Goal: Task Accomplishment & Management: Use online tool/utility

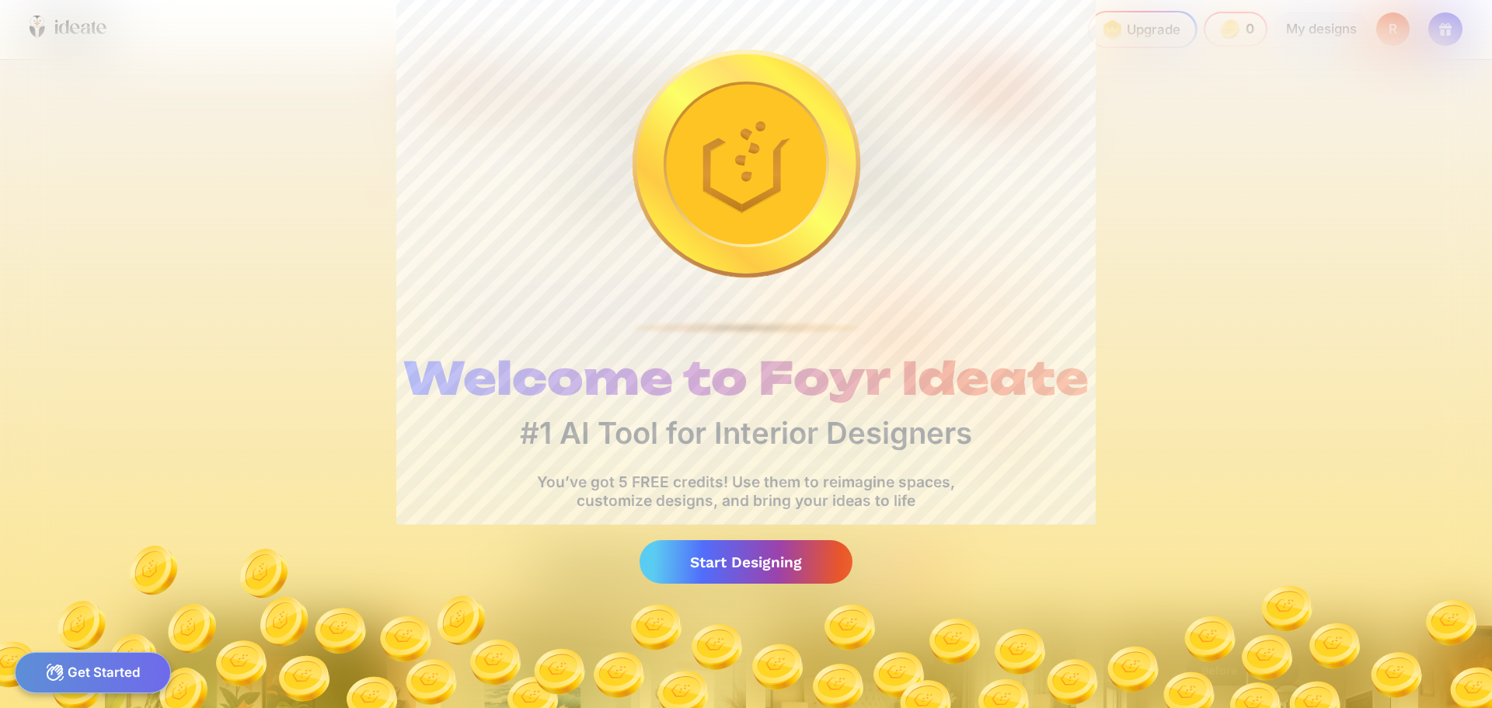
click at [786, 567] on div "Start Designing" at bounding box center [745, 562] width 213 height 44
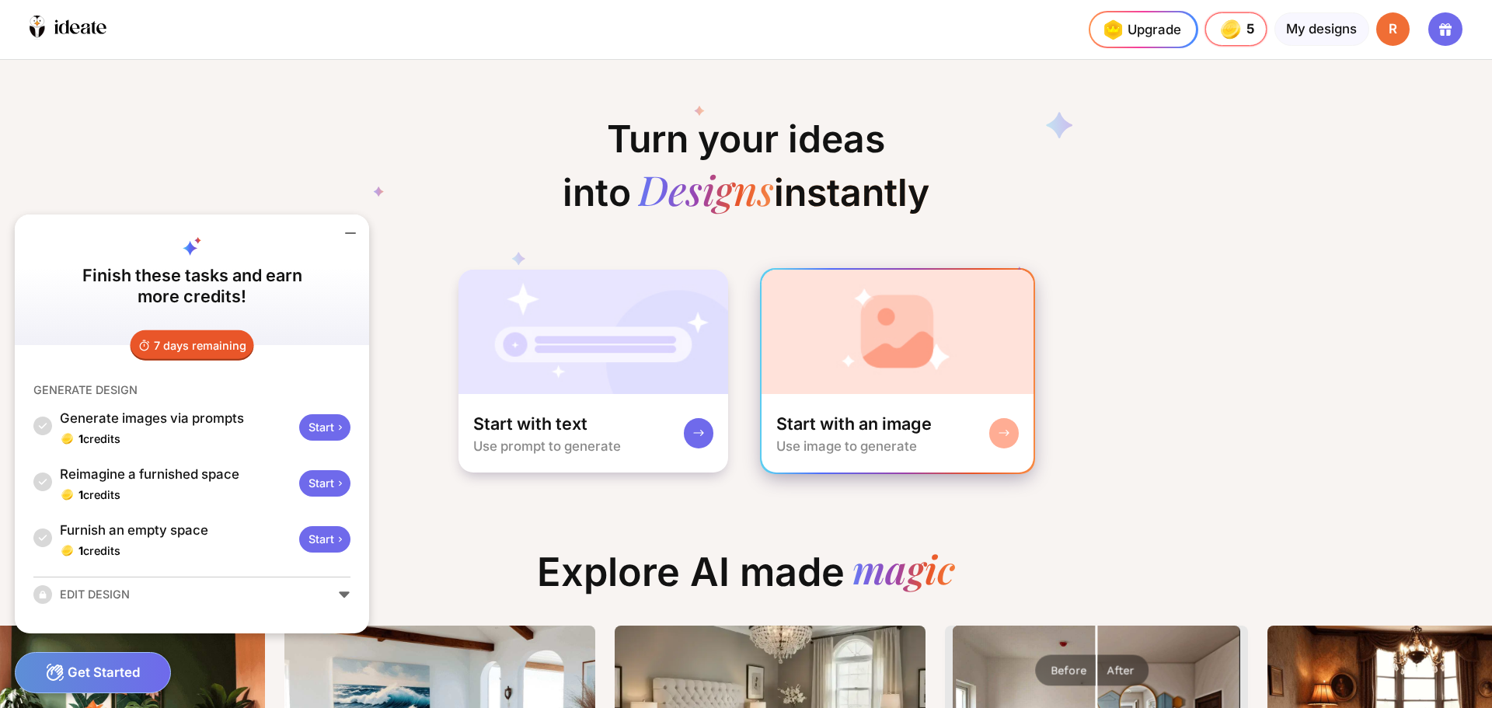
click at [844, 353] on img at bounding box center [897, 332] width 273 height 124
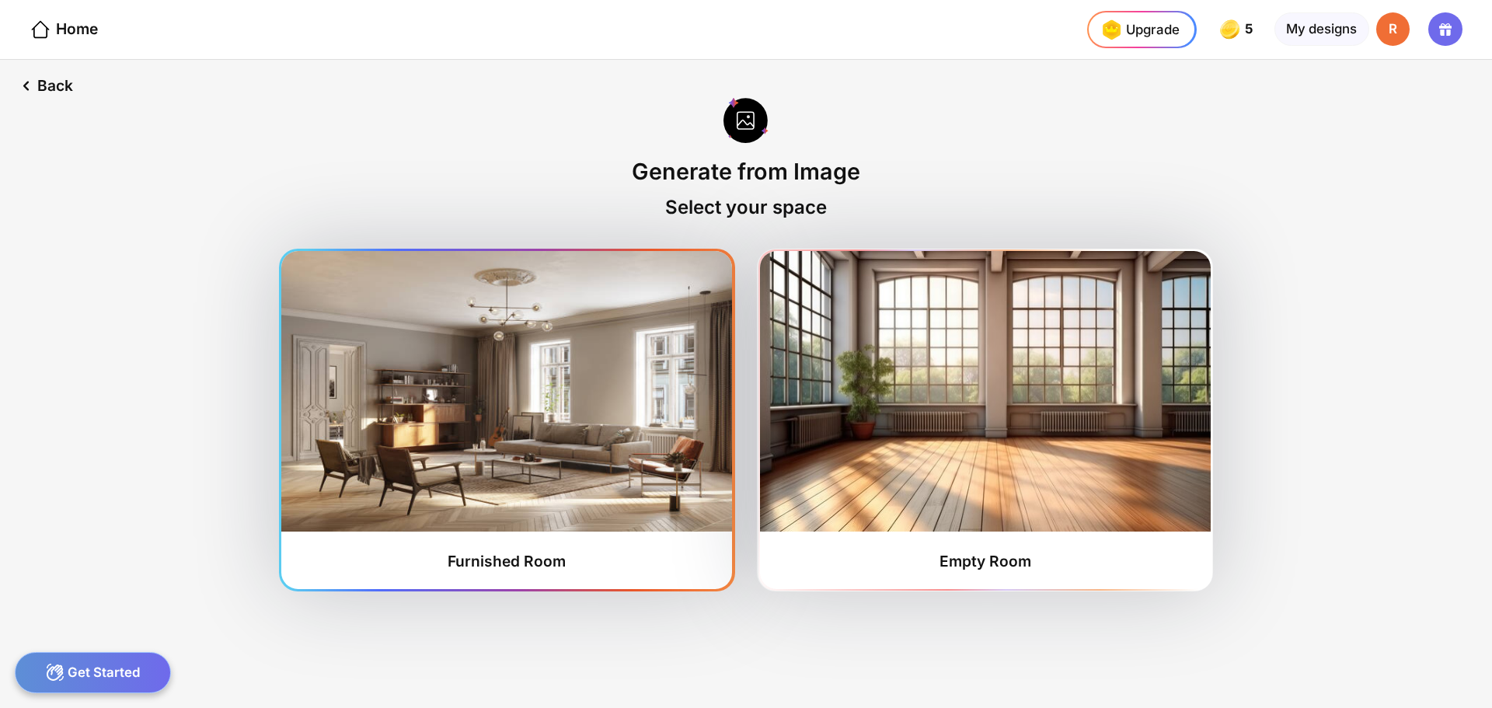
click at [519, 425] on img at bounding box center [506, 391] width 451 height 280
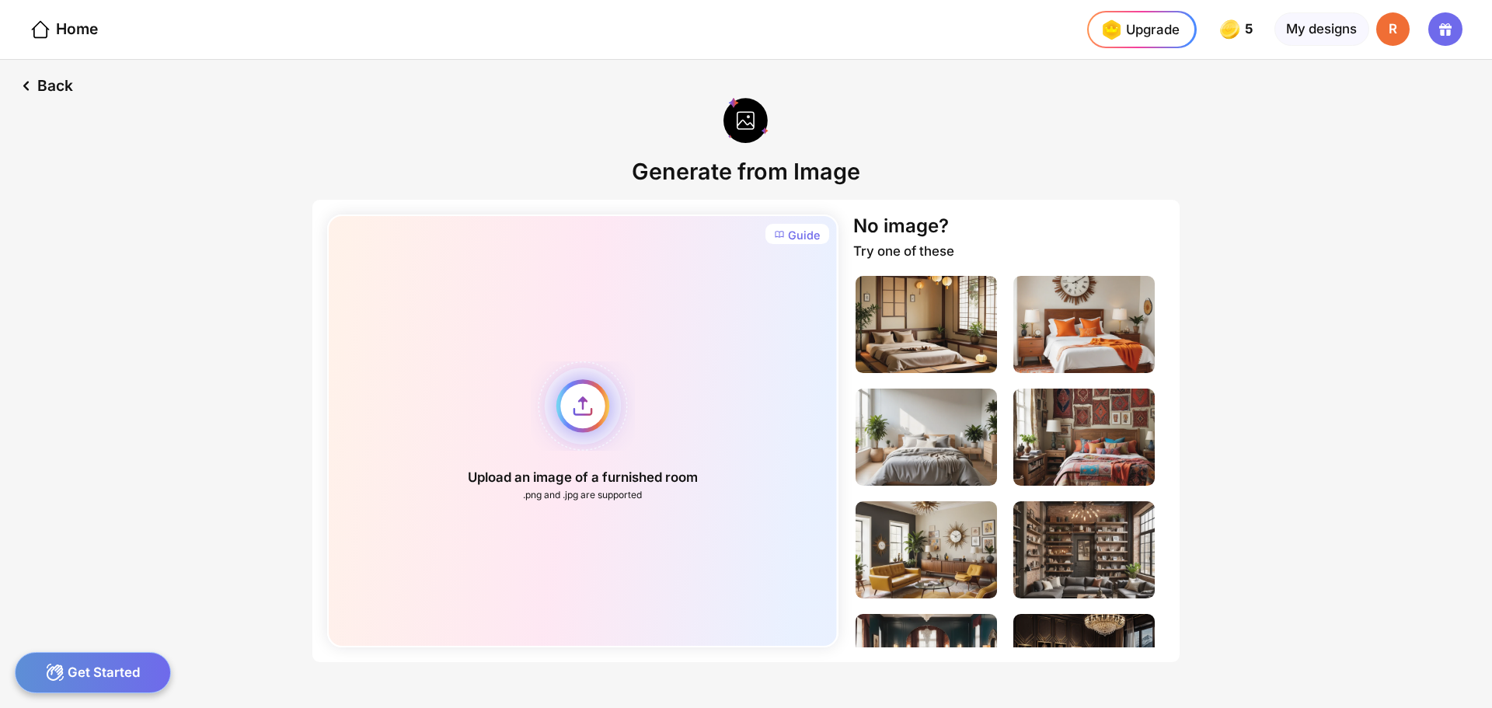
click at [561, 416] on div "Upload an image of a furnished room .png and .jpg are supported" at bounding box center [582, 430] width 510 height 433
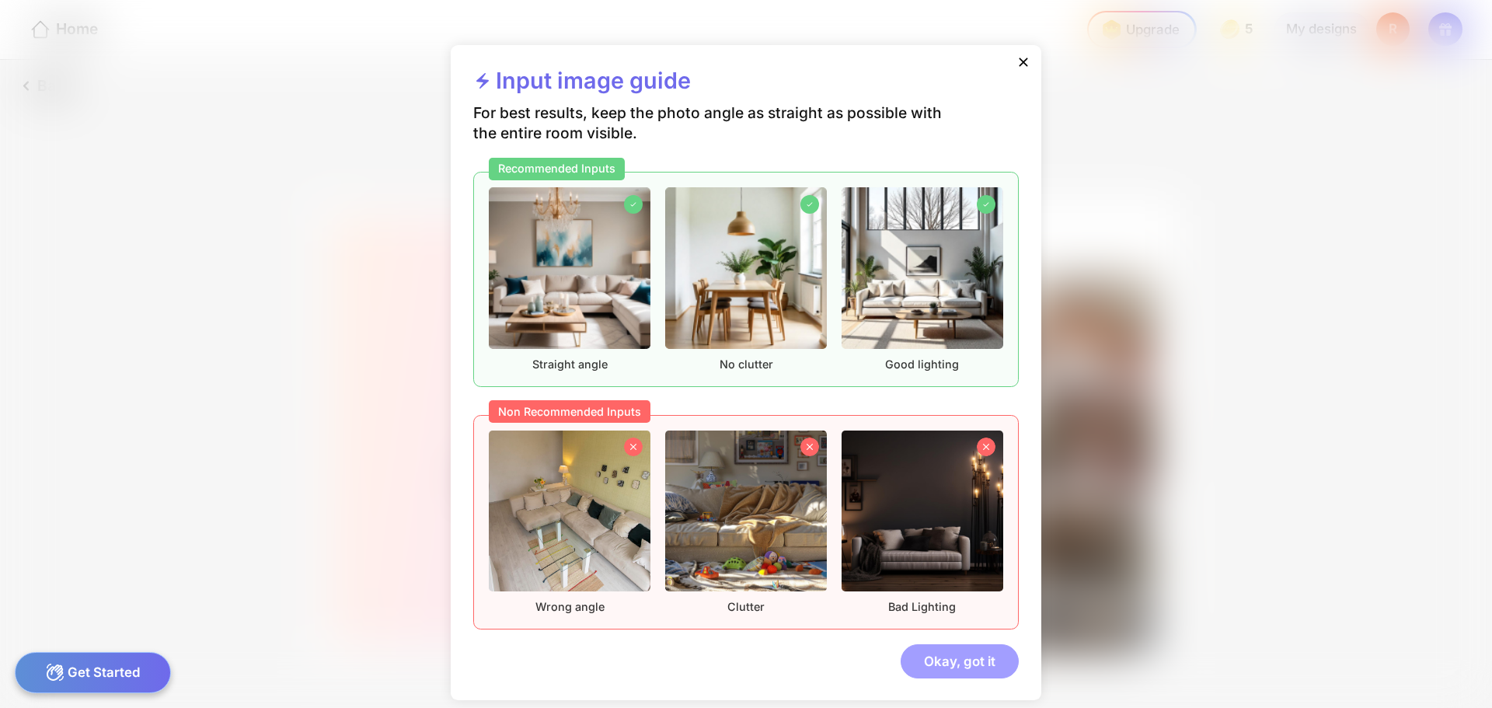
click at [952, 668] on div "Okay, got it" at bounding box center [959, 660] width 118 height 33
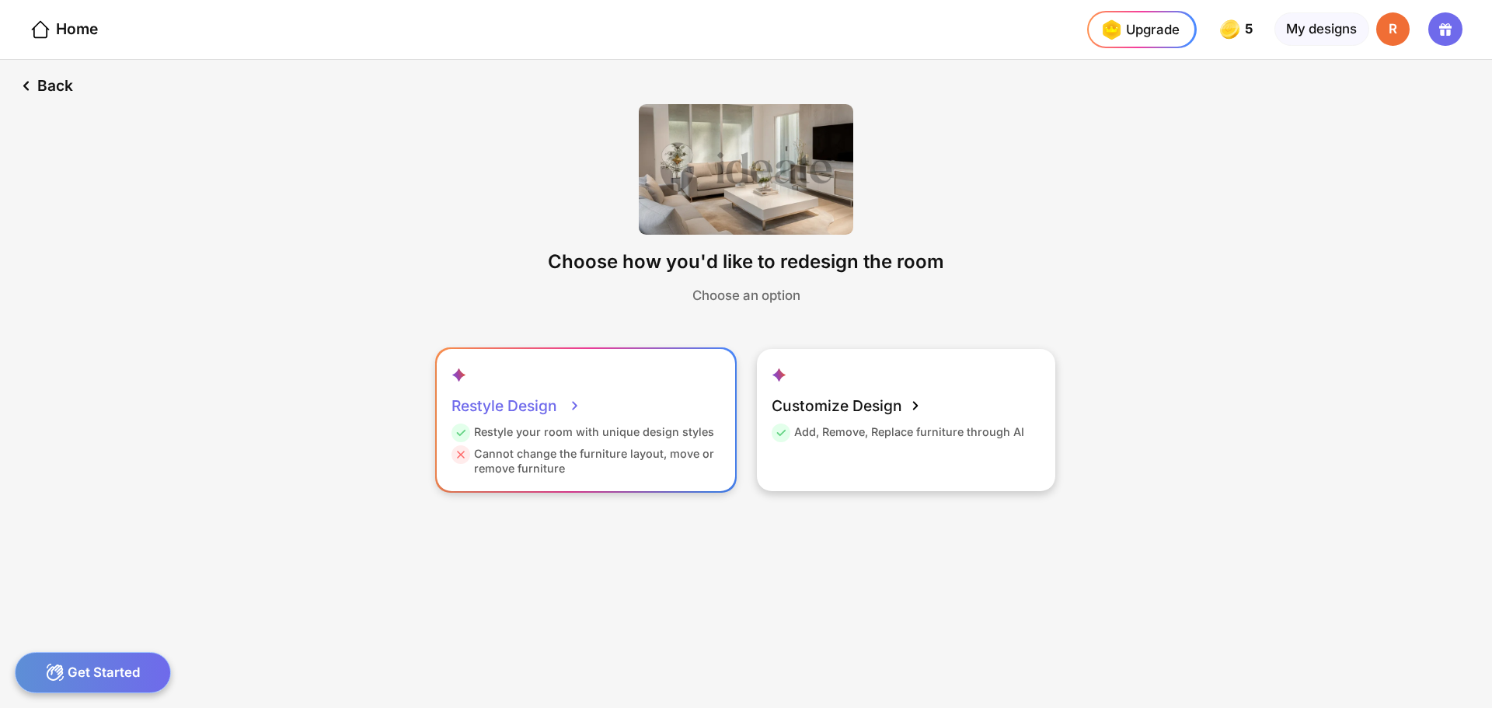
click at [546, 431] on div "Restyle your room with unique design styles" at bounding box center [582, 435] width 263 height 22
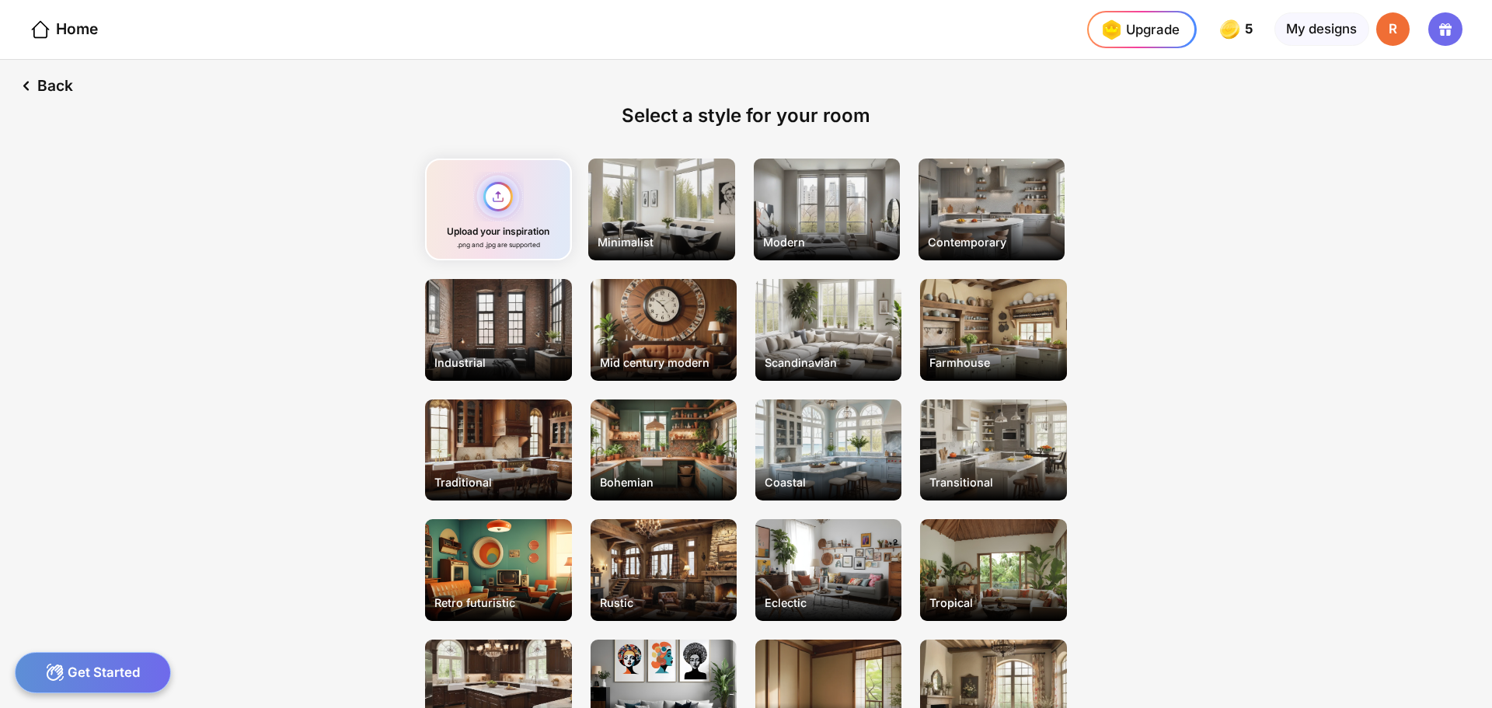
click at [467, 204] on div "Upload your inspiration .png and .jpg are supported" at bounding box center [498, 209] width 146 height 102
click at [120, 674] on div "Get Started" at bounding box center [93, 672] width 156 height 41
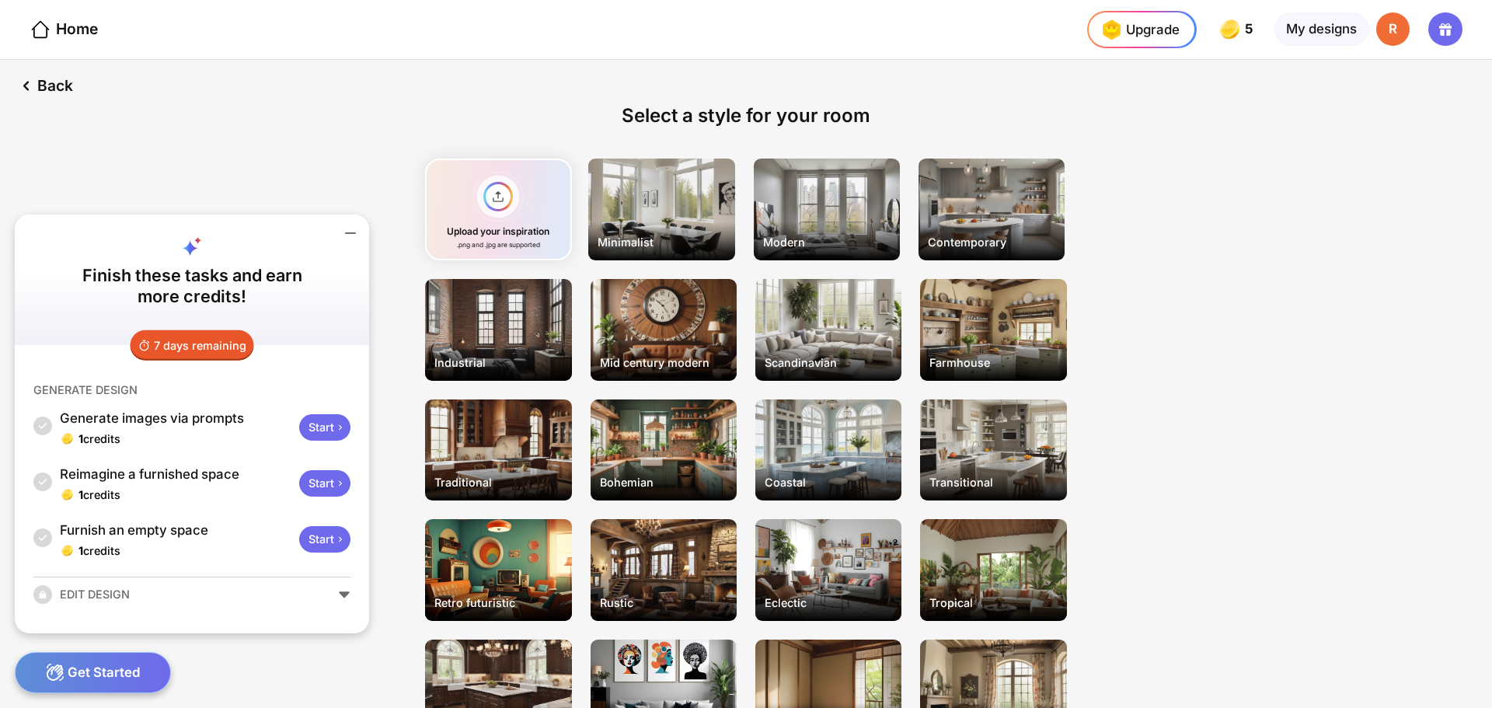
click at [299, 110] on div "Back Select a style for your room Upload your inspiration .png and .jpg are sup…" at bounding box center [746, 384] width 1492 height 648
click at [633, 211] on div "Minimalist" at bounding box center [661, 209] width 146 height 102
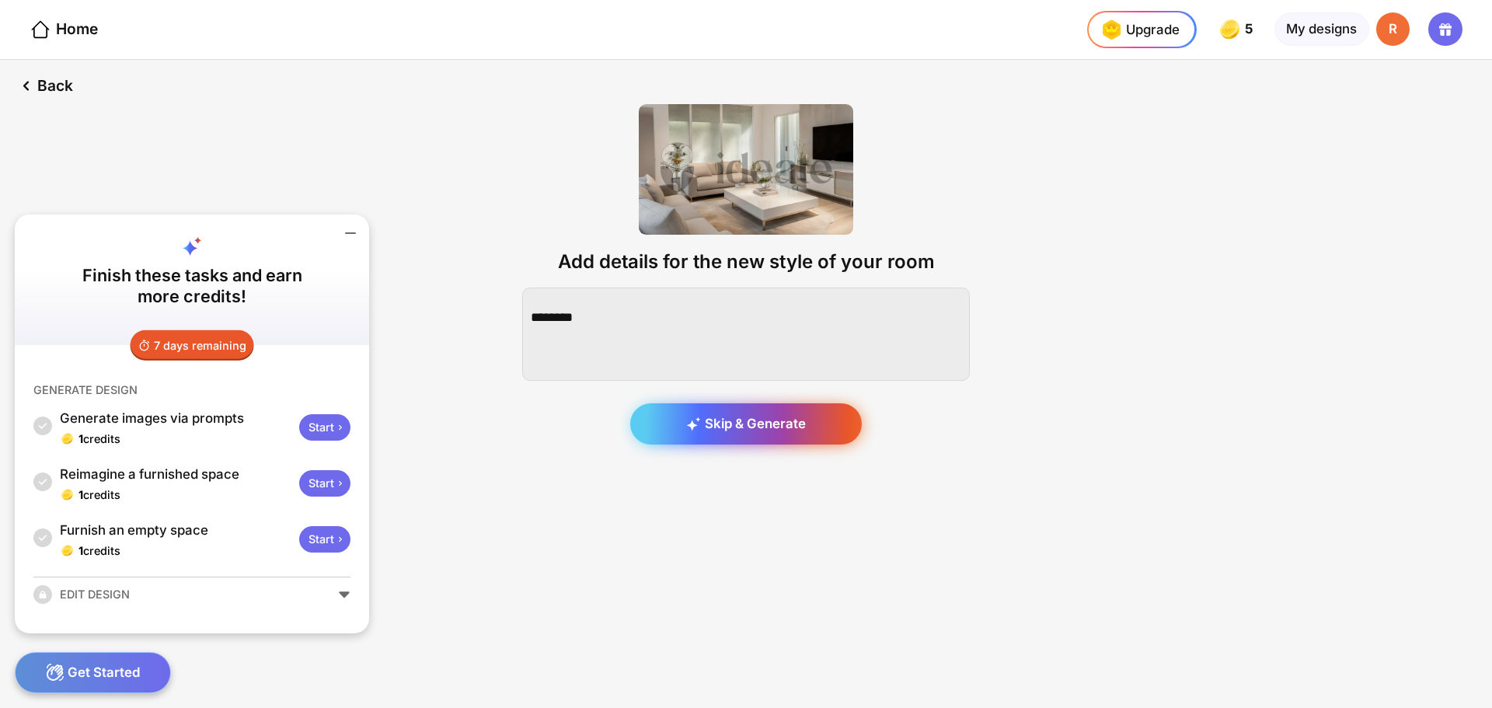
click at [748, 421] on div "Skip & Generate" at bounding box center [746, 424] width 232 height 42
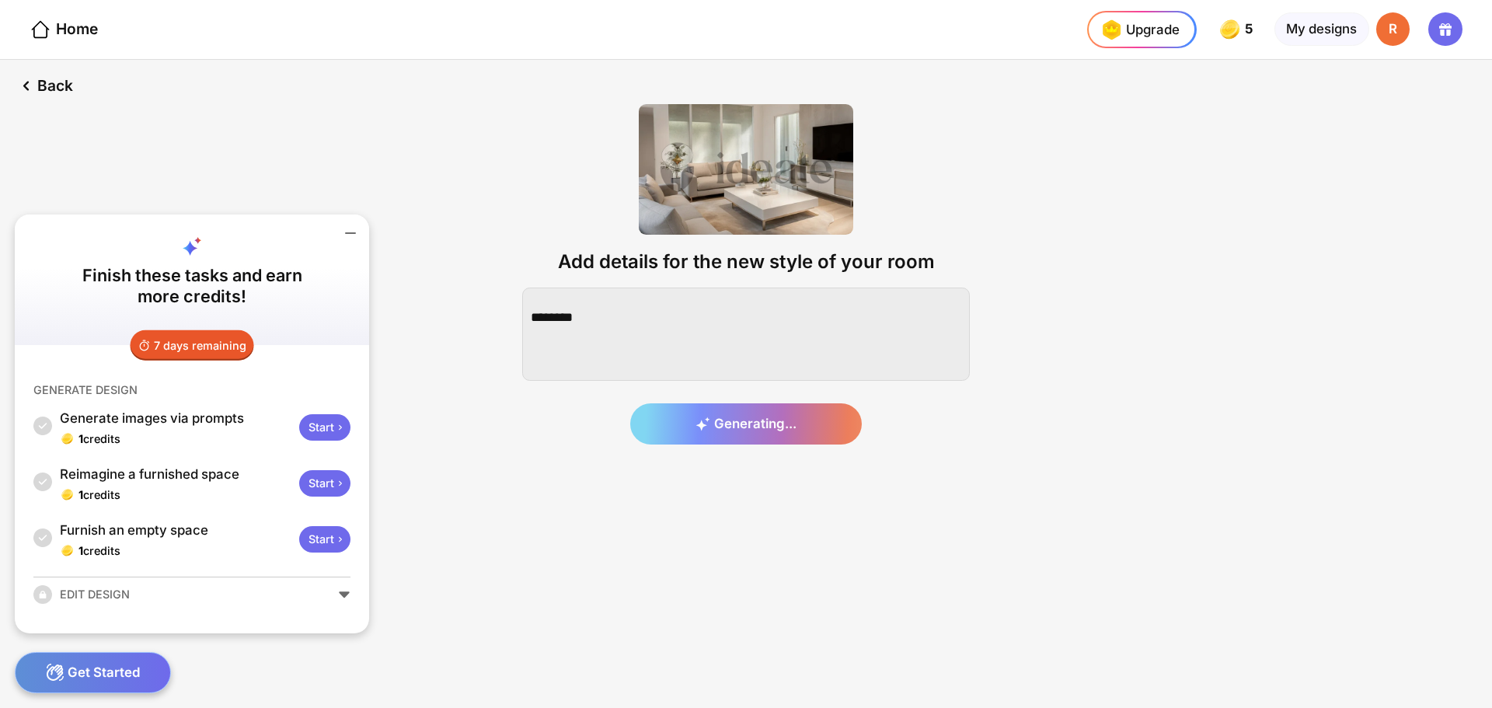
click at [352, 228] on icon at bounding box center [350, 233] width 19 height 19
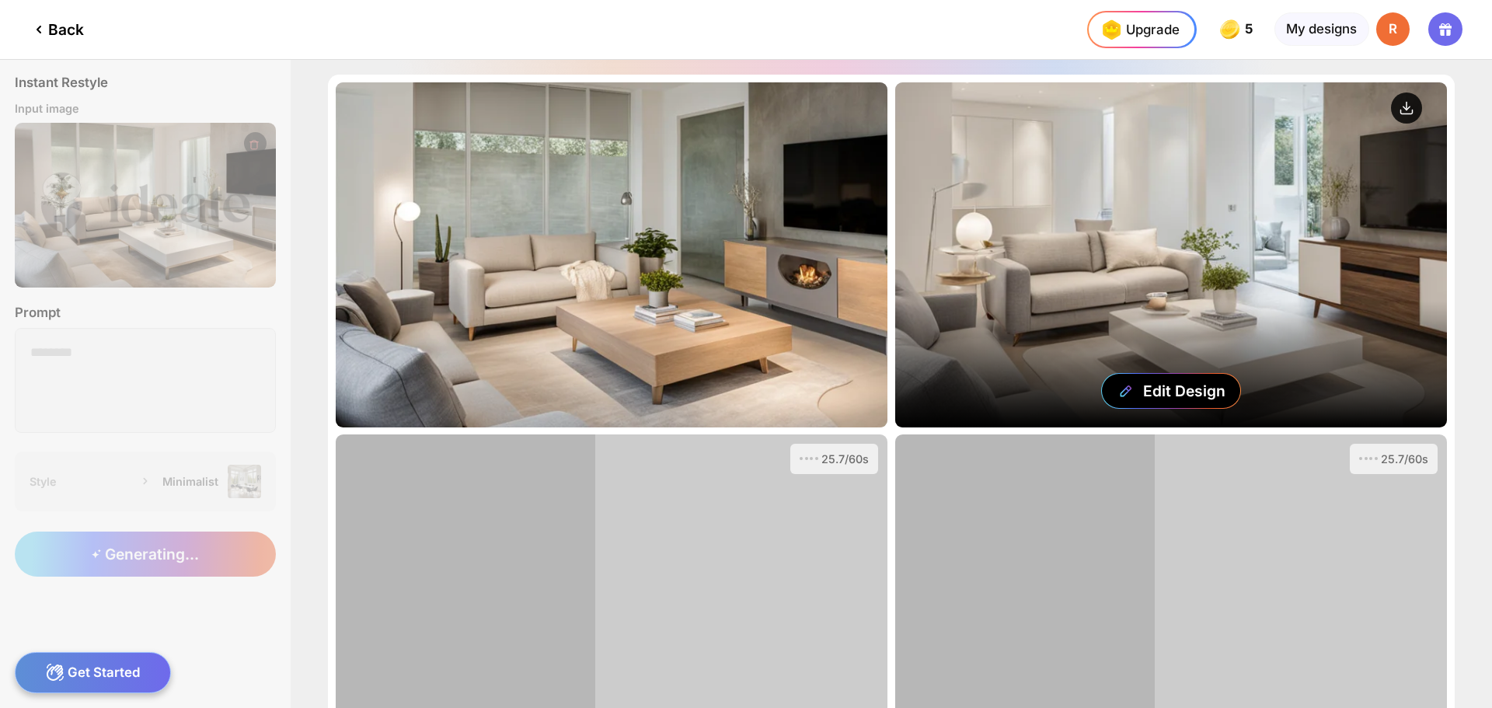
click at [1401, 98] on circle at bounding box center [1406, 107] width 31 height 31
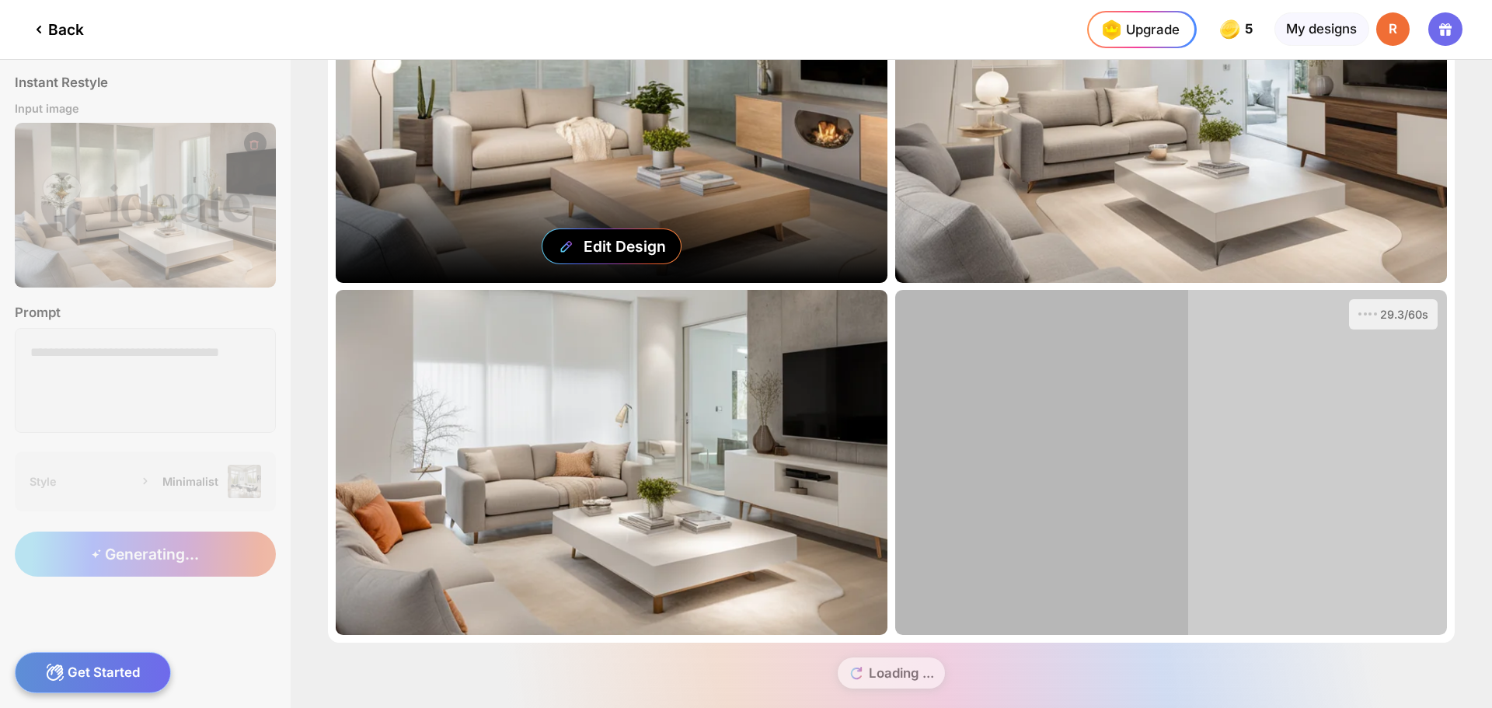
scroll to position [168, 0]
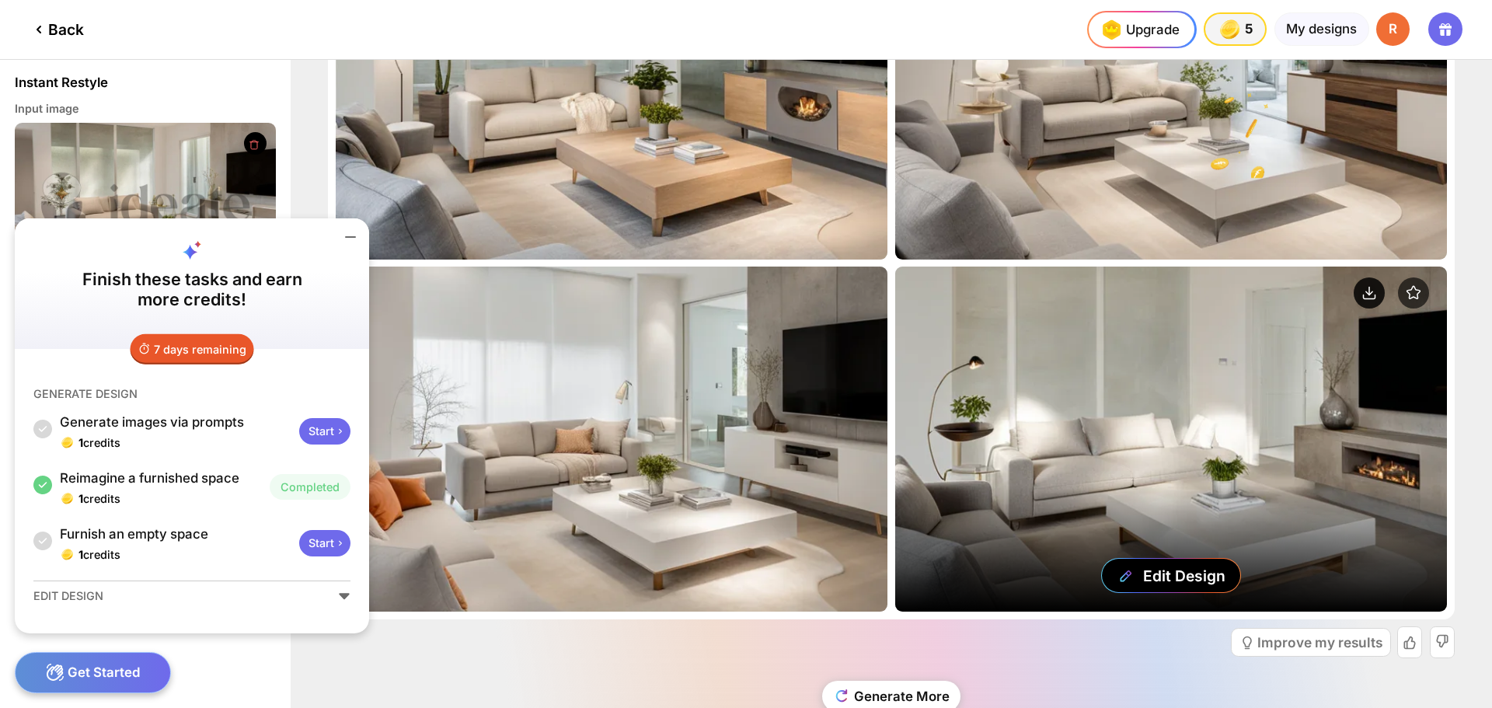
click at [1370, 295] on circle at bounding box center [1368, 292] width 31 height 31
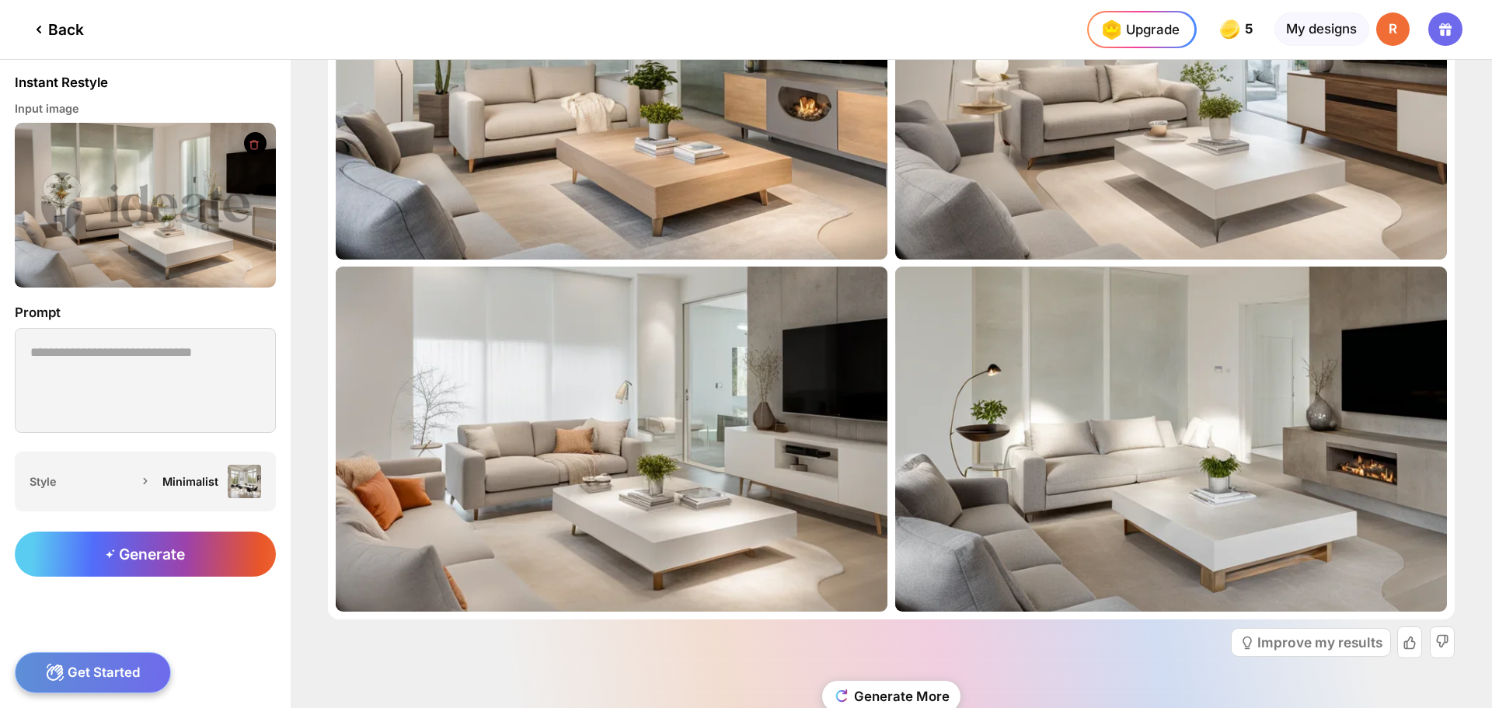
click at [80, 676] on div "Get Started" at bounding box center [93, 672] width 156 height 41
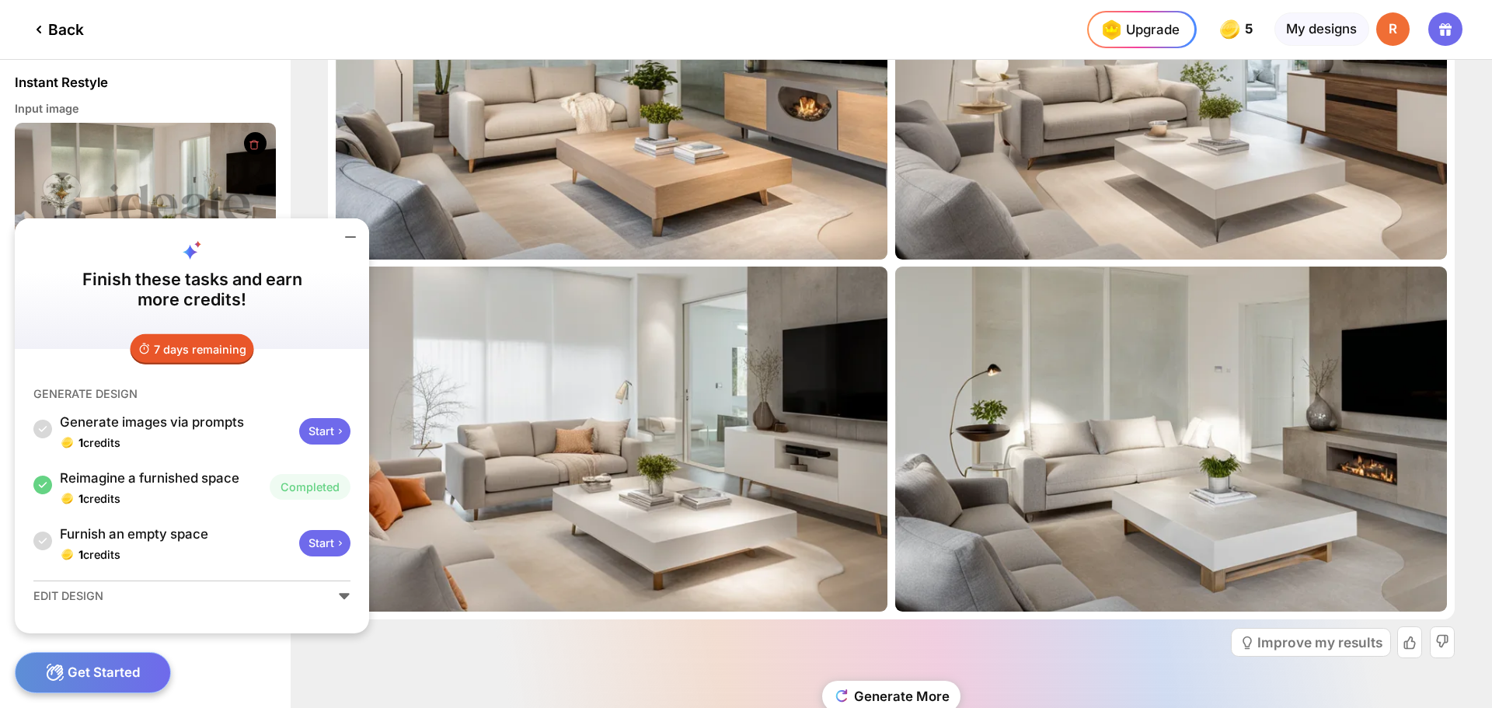
click at [238, 68] on div "Instant Restyle Input image Prompt Style Minimalist" at bounding box center [145, 288] width 291 height 457
click at [350, 232] on icon at bounding box center [350, 237] width 19 height 19
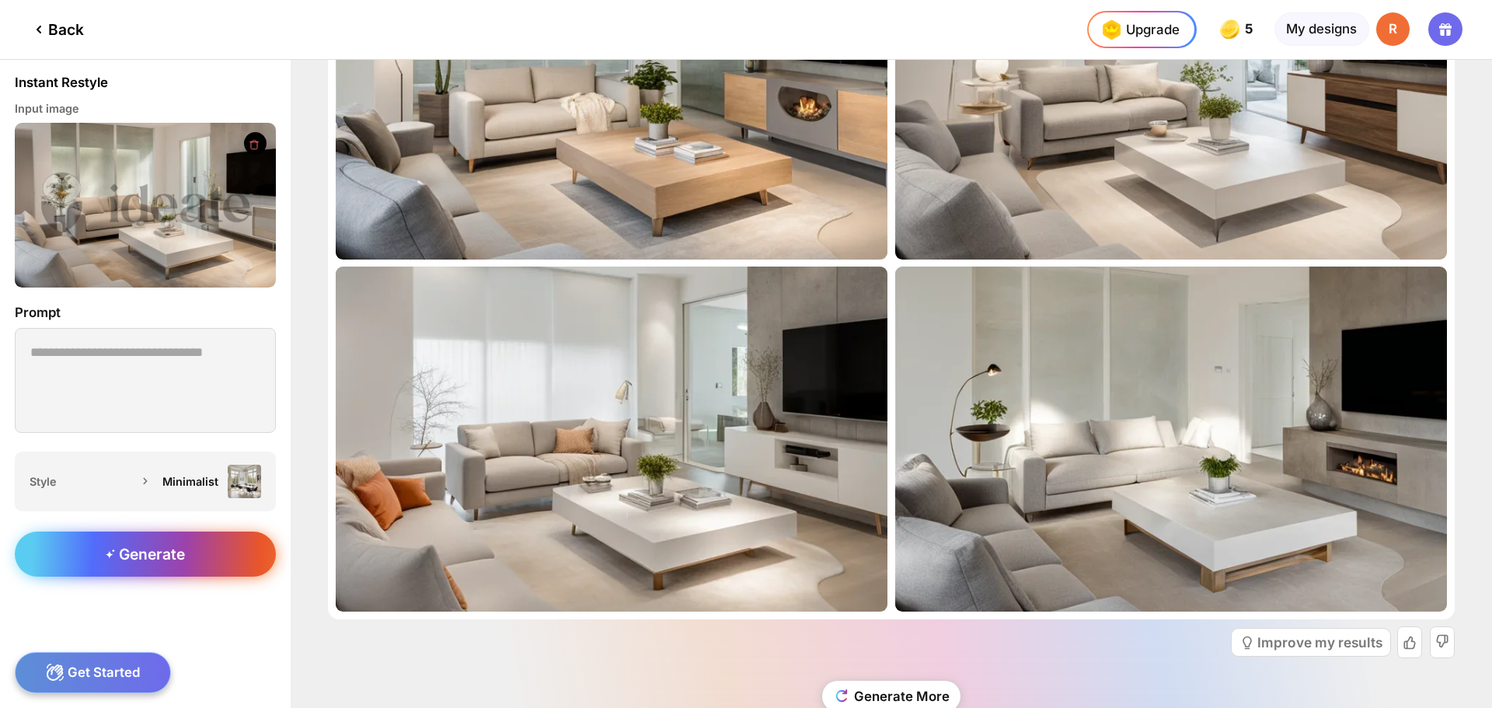
click at [195, 549] on div "Generate" at bounding box center [145, 553] width 261 height 45
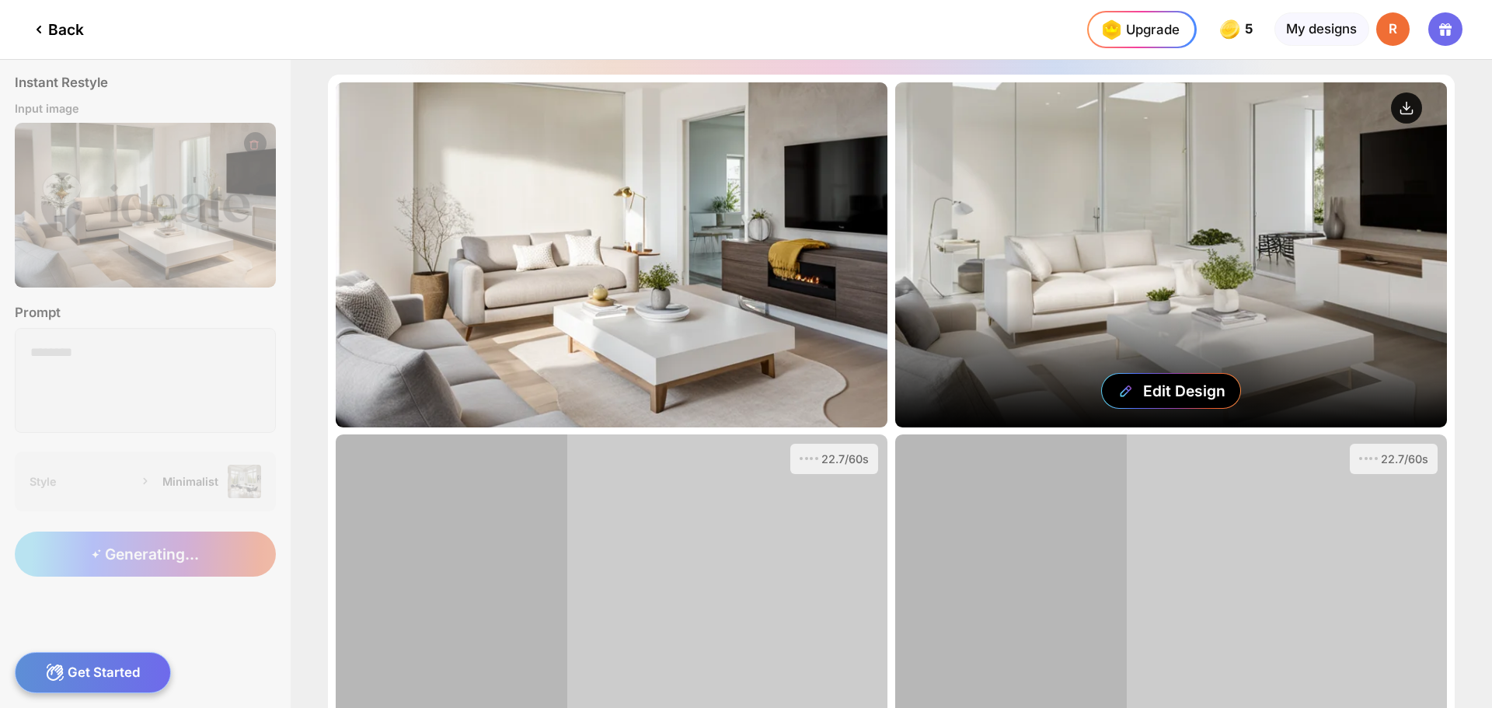
click at [1401, 111] on circle at bounding box center [1406, 107] width 31 height 31
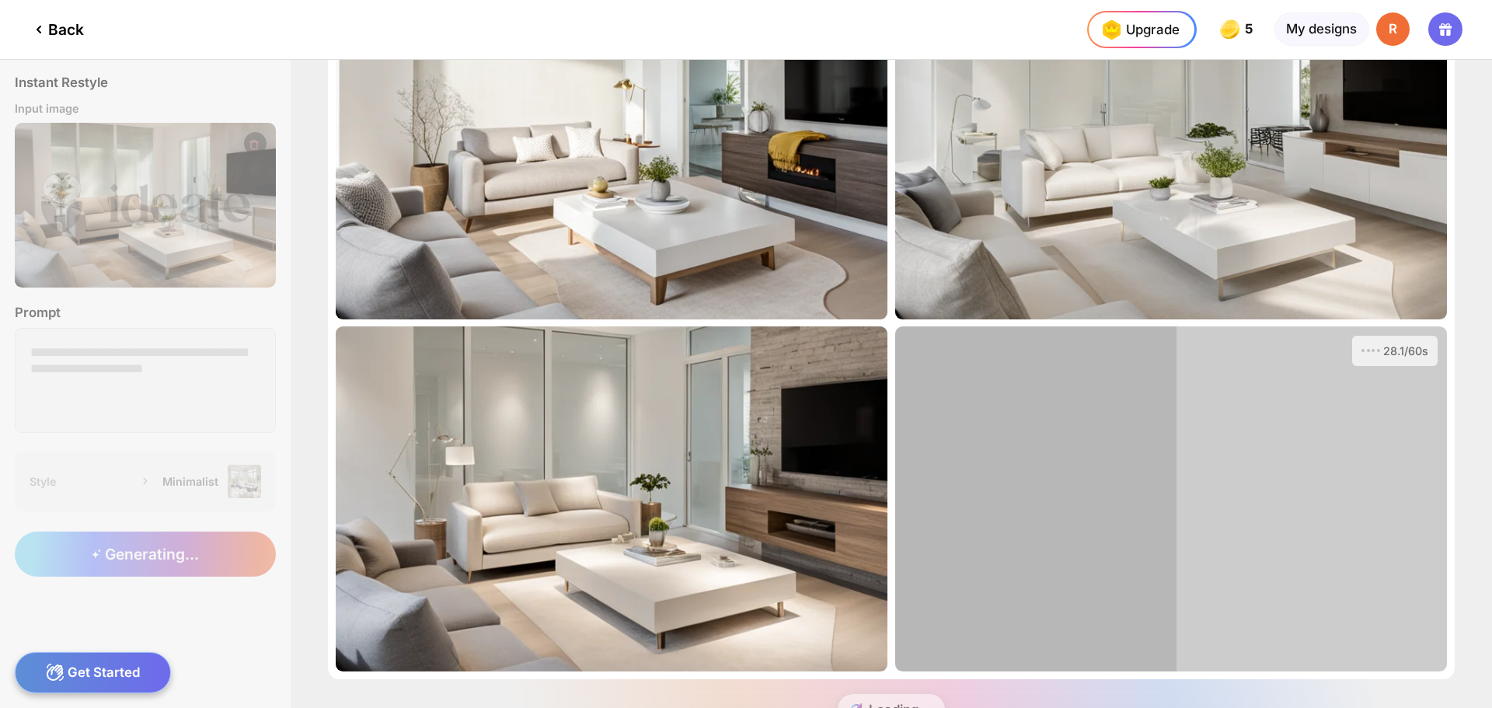
scroll to position [90, 0]
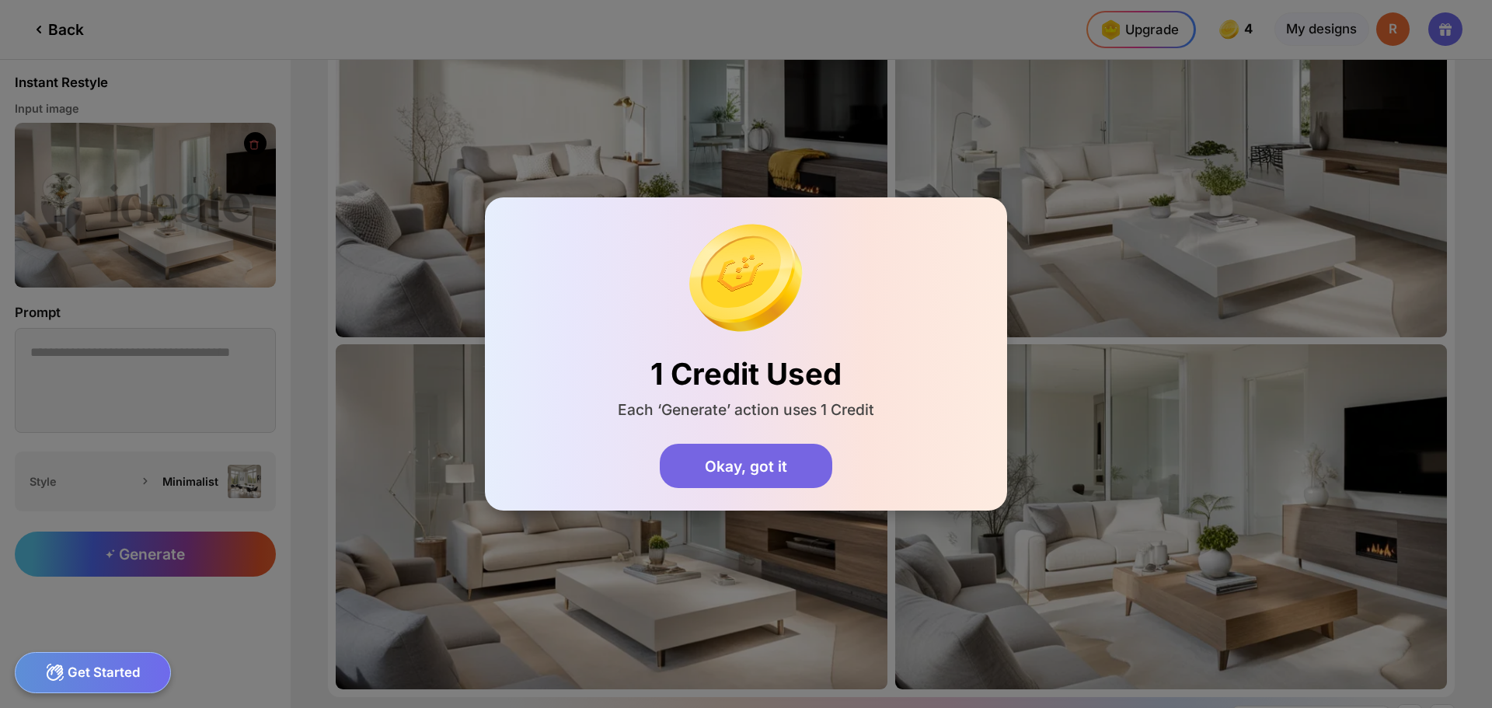
click at [810, 468] on div "Okay, got it" at bounding box center [746, 466] width 172 height 45
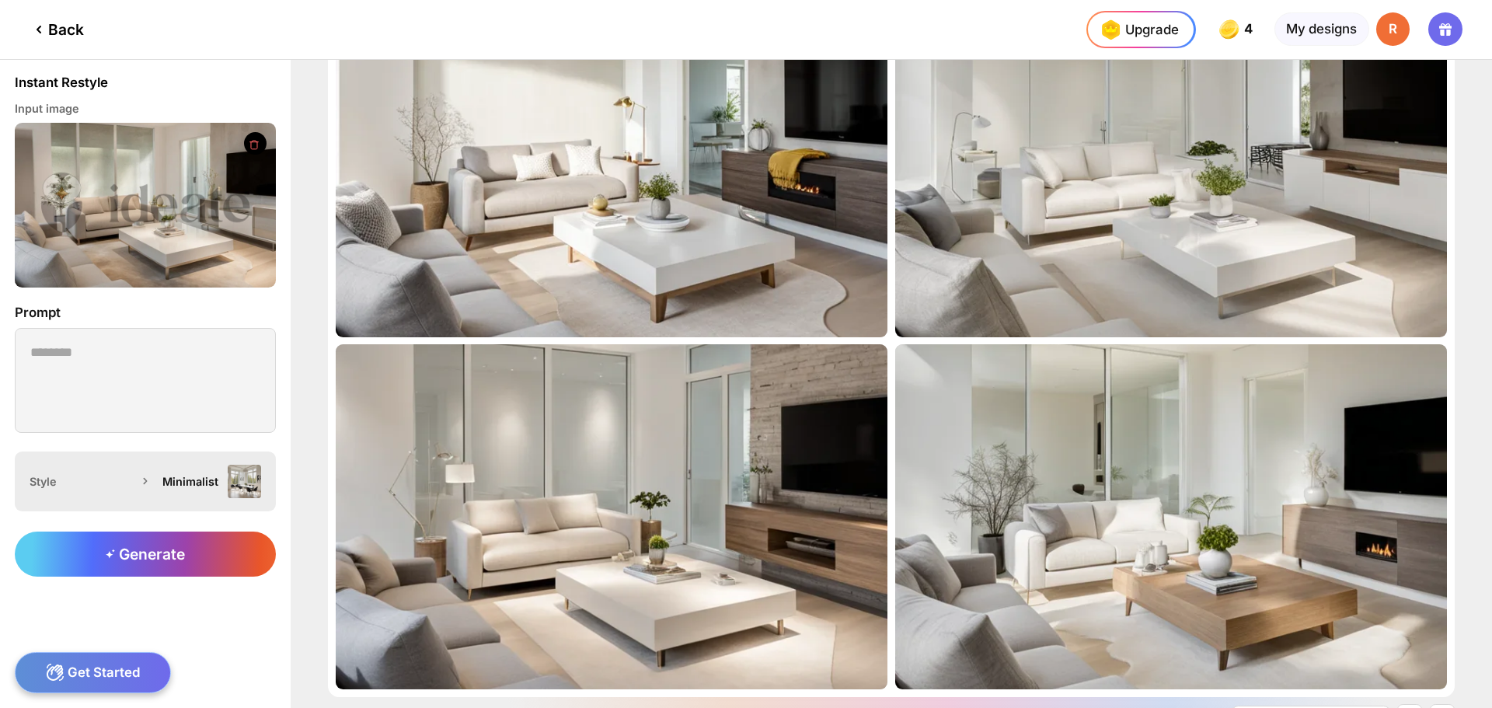
click at [183, 485] on div "Minimalist" at bounding box center [190, 481] width 57 height 13
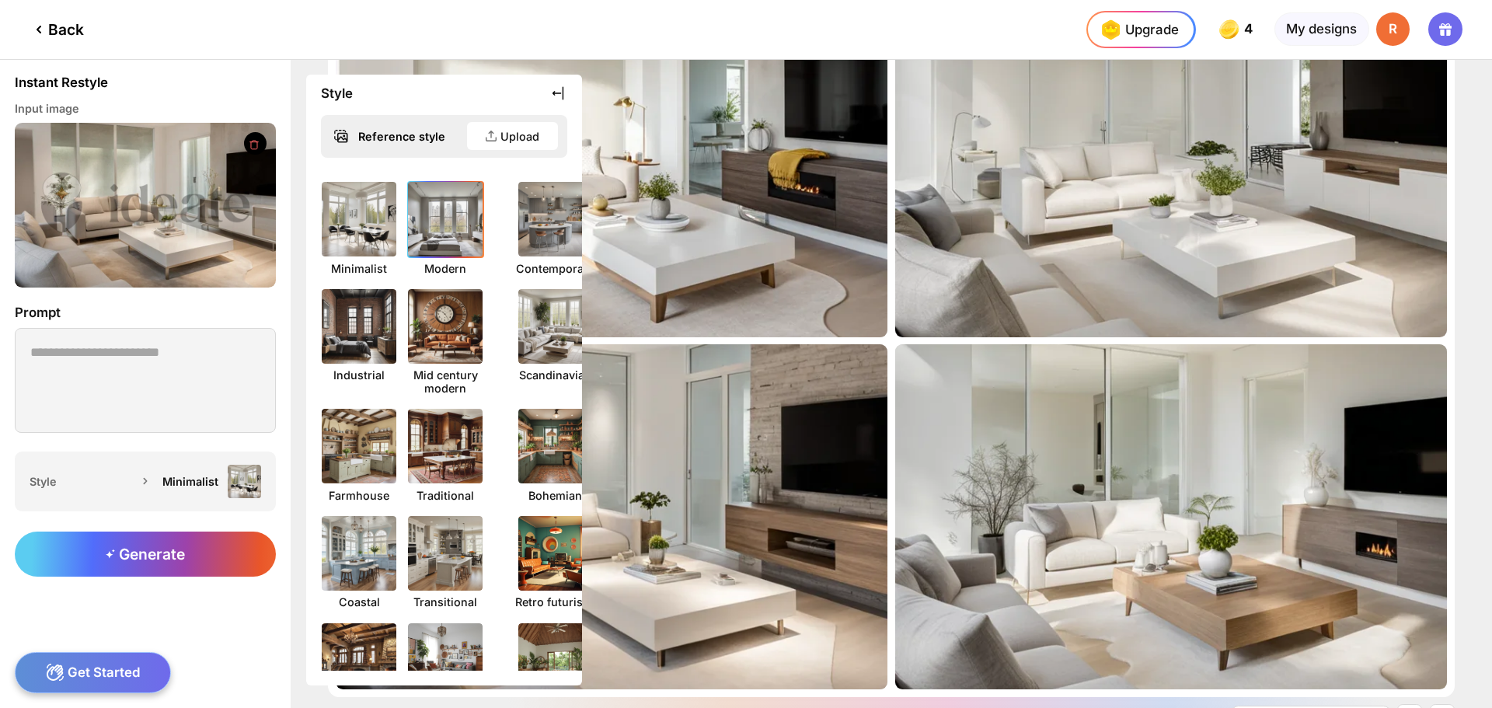
click at [447, 211] on img at bounding box center [445, 219] width 82 height 82
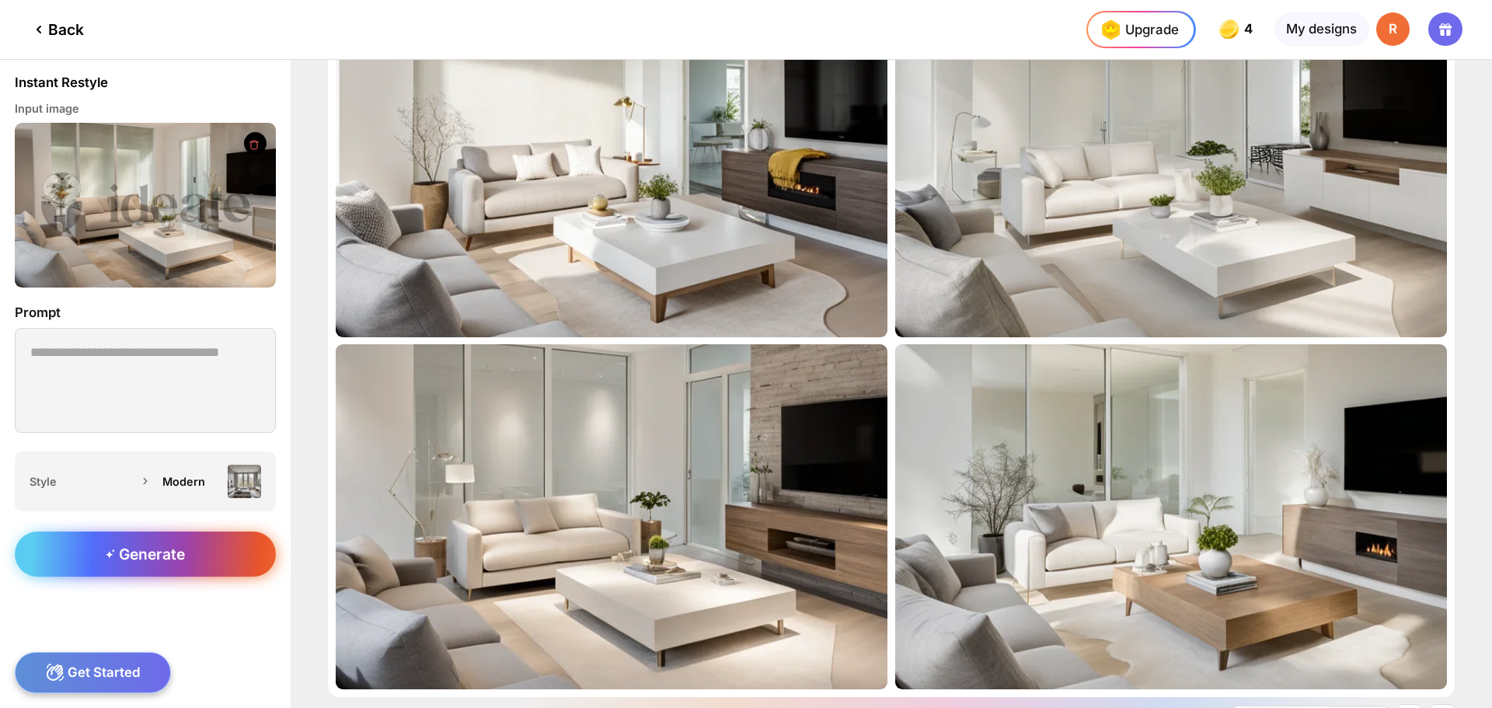
click at [186, 553] on div "Generate" at bounding box center [145, 553] width 261 height 45
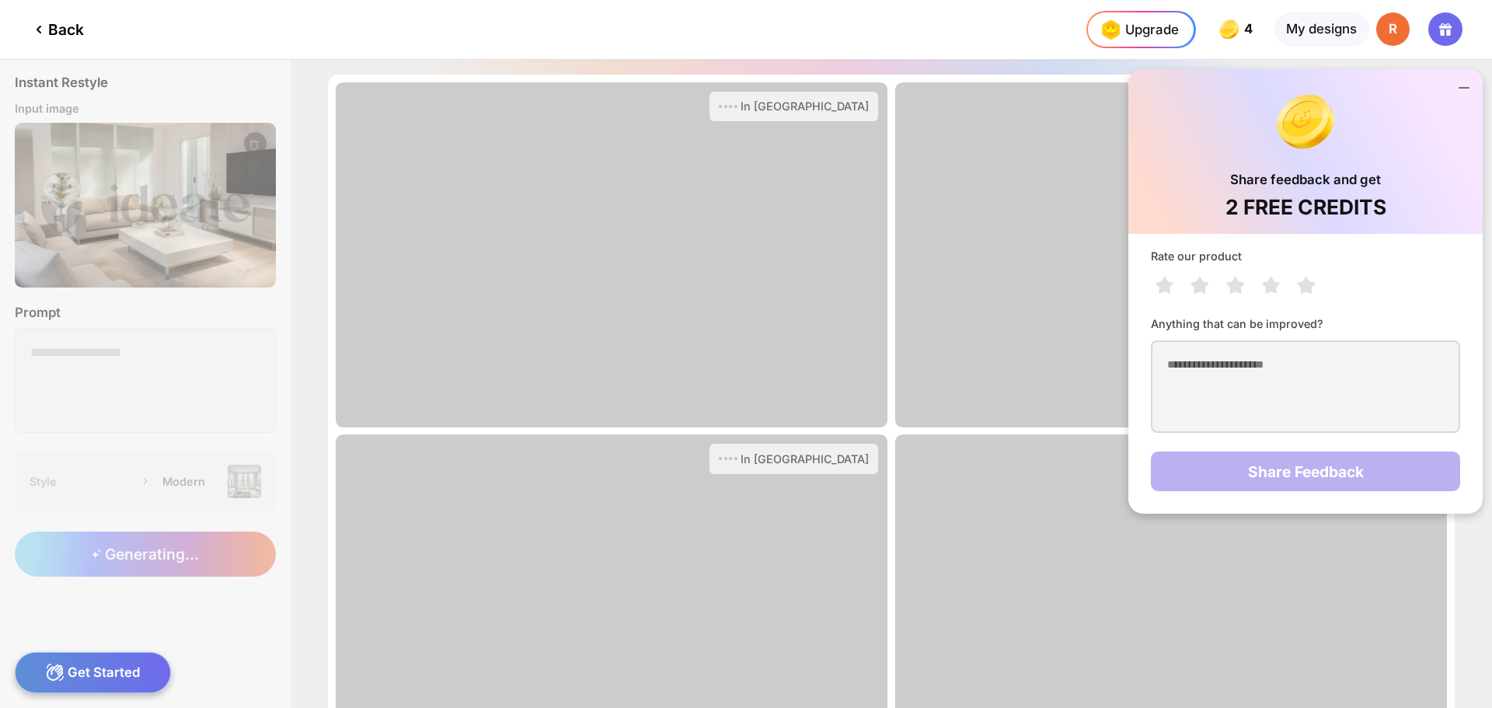
click at [1465, 82] on icon at bounding box center [1463, 87] width 19 height 19
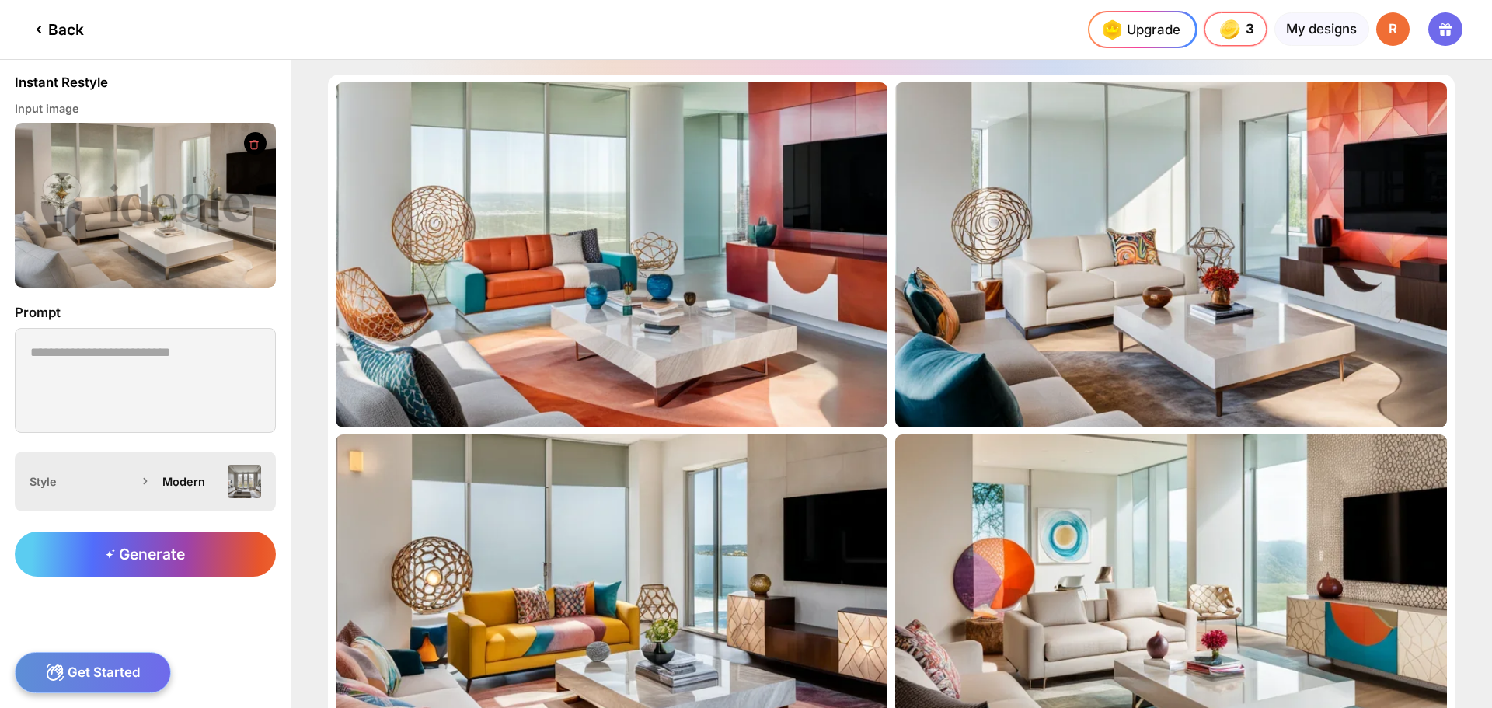
click at [145, 488] on icon at bounding box center [146, 481] width 16 height 16
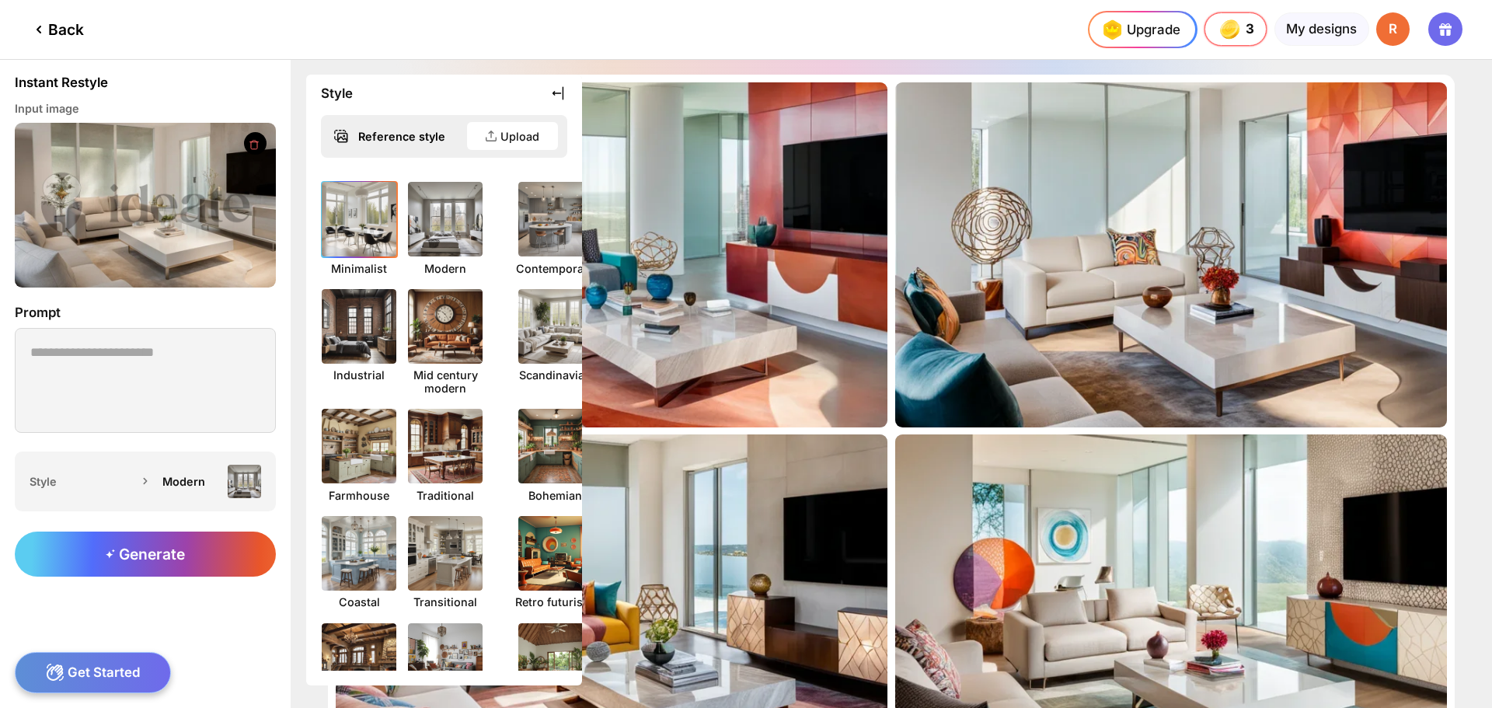
click at [341, 224] on img at bounding box center [359, 219] width 82 height 82
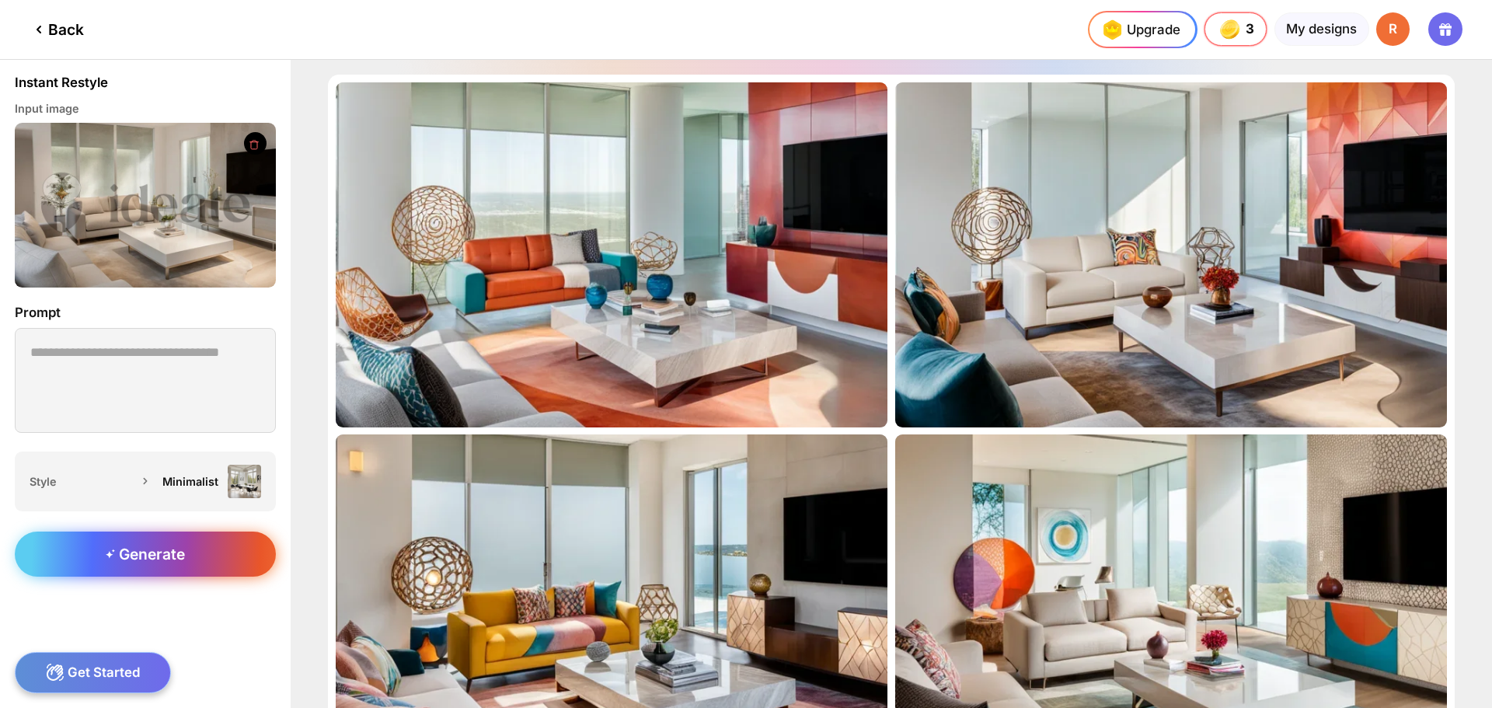
click at [155, 548] on span "Generate" at bounding box center [145, 554] width 79 height 19
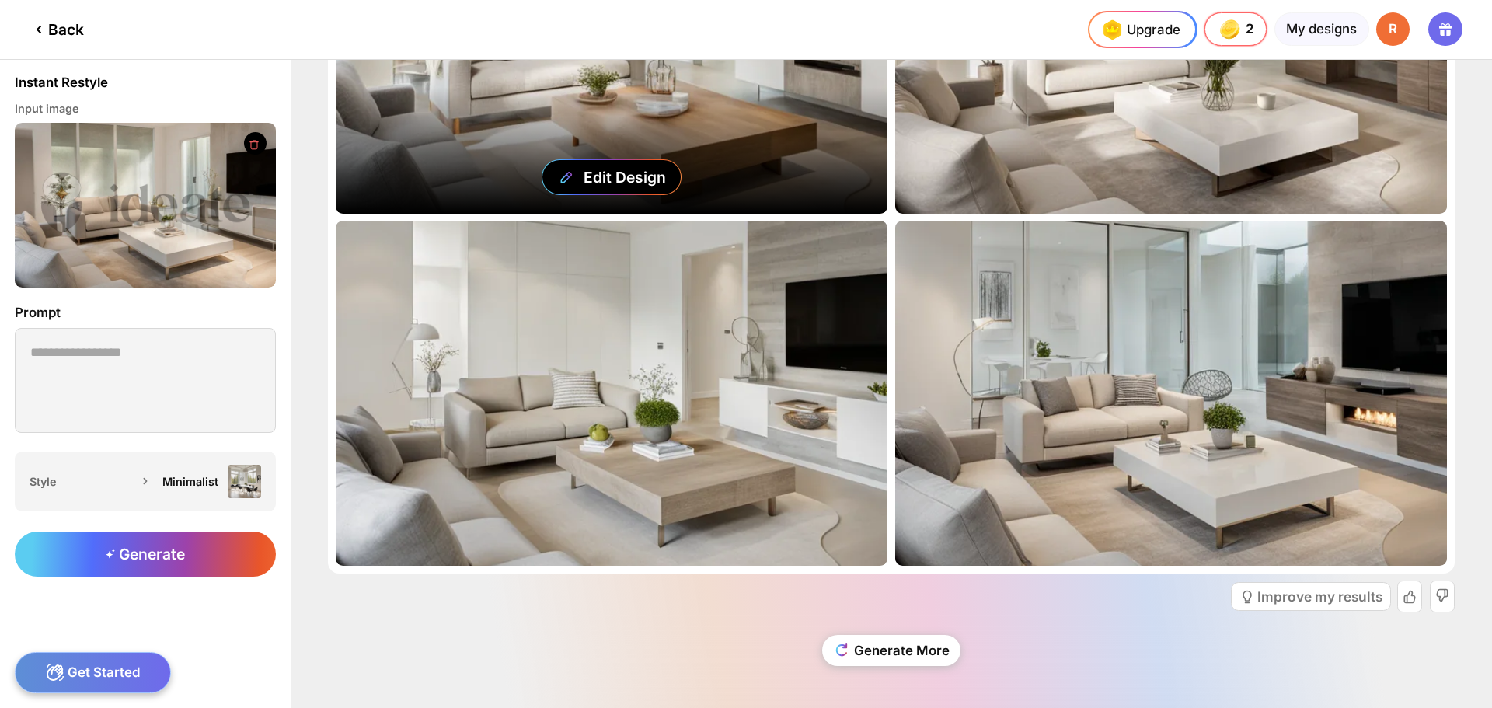
scroll to position [214, 0]
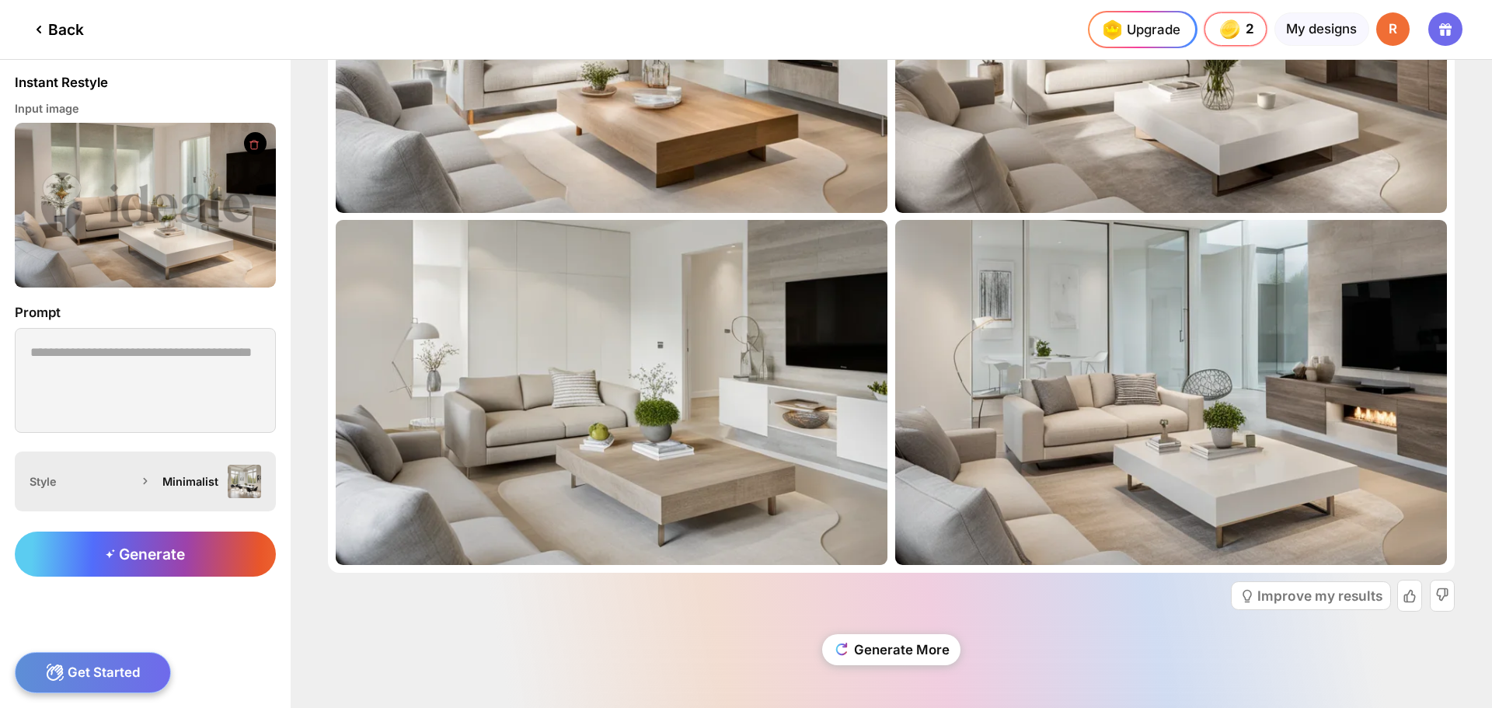
click at [204, 475] on div "Minimalist" at bounding box center [190, 481] width 57 height 13
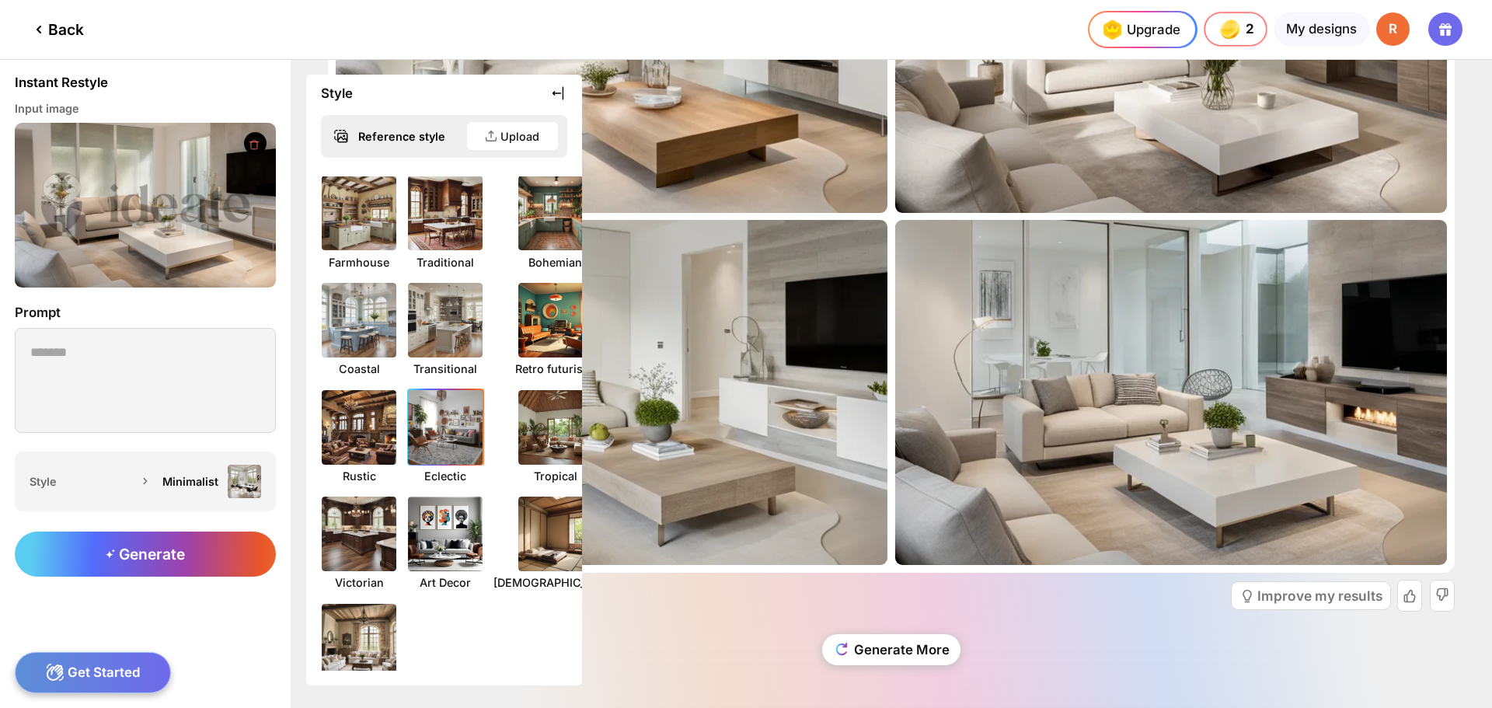
scroll to position [285, 0]
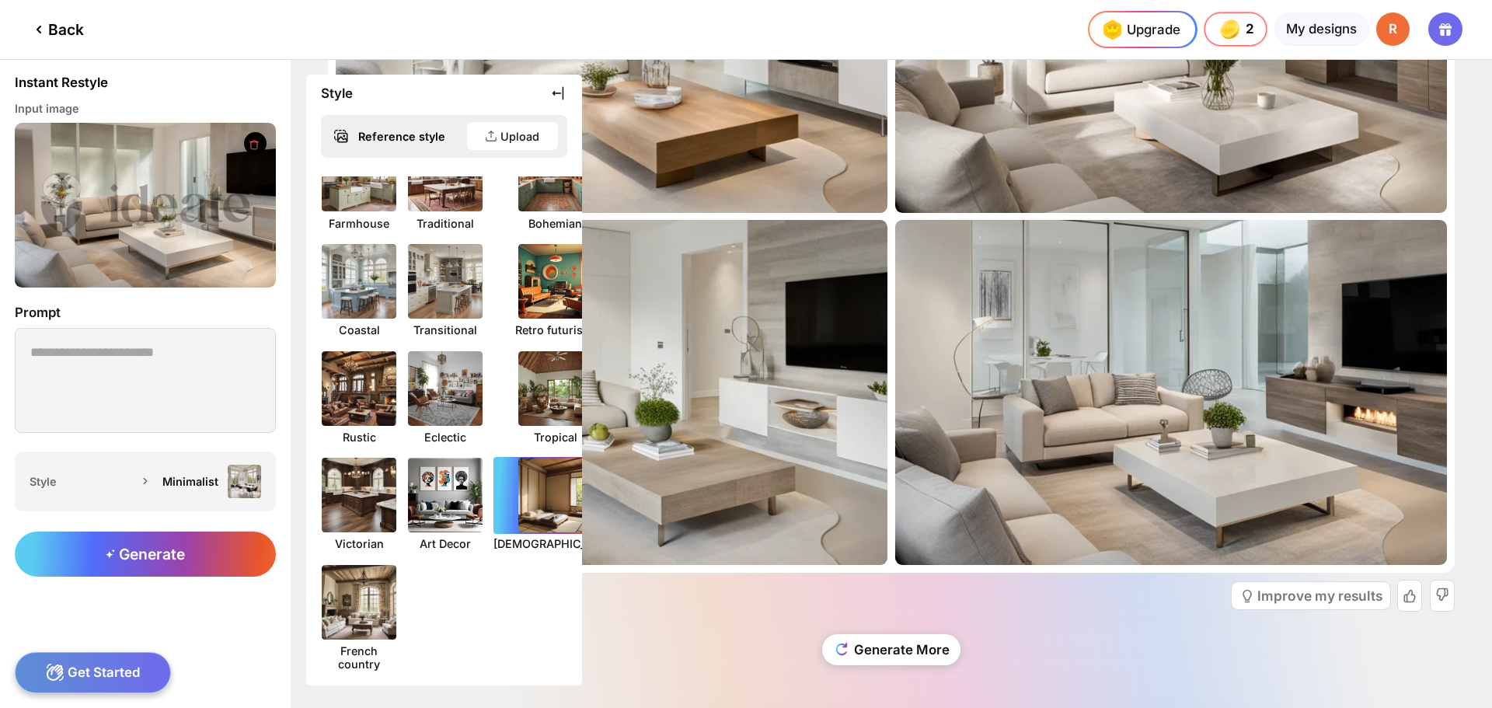
click at [526, 507] on img at bounding box center [555, 495] width 82 height 82
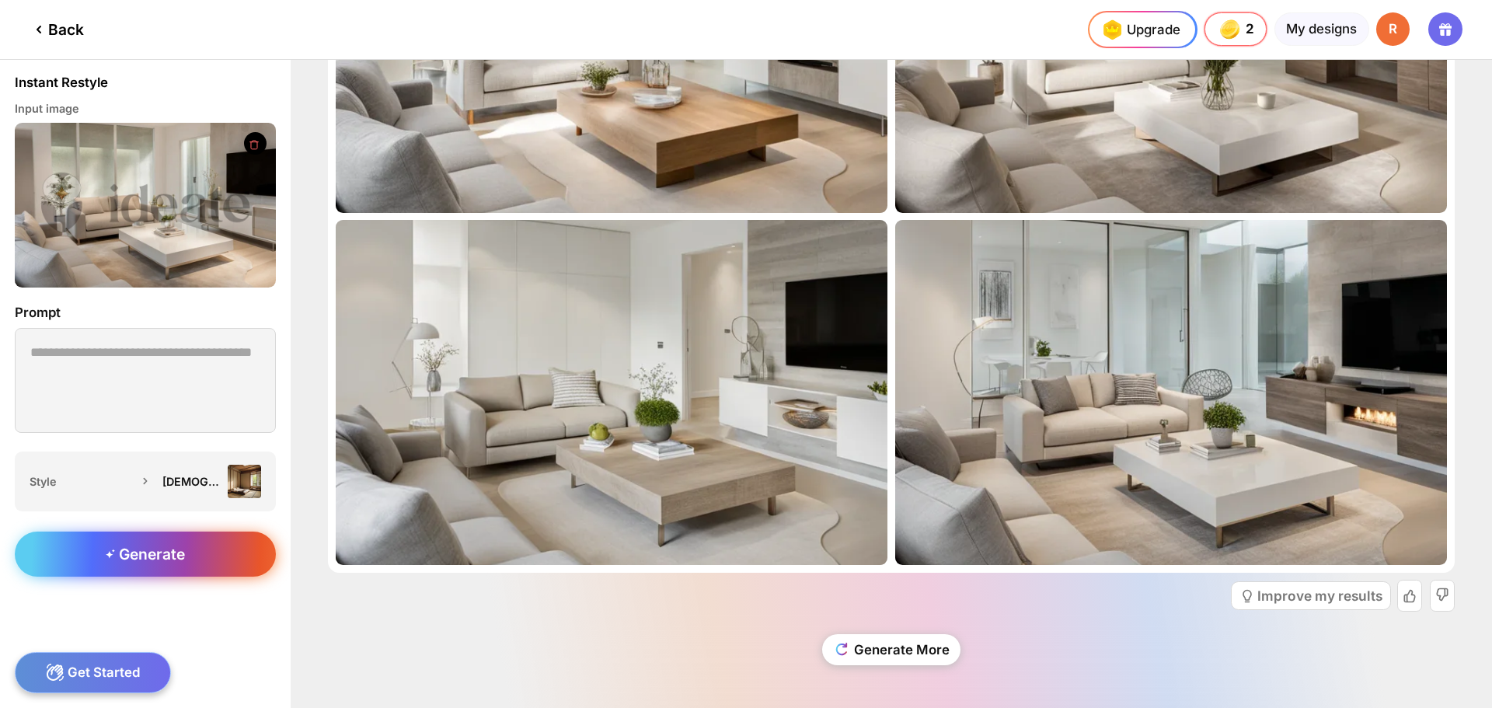
click at [229, 555] on div "Generate" at bounding box center [145, 553] width 261 height 45
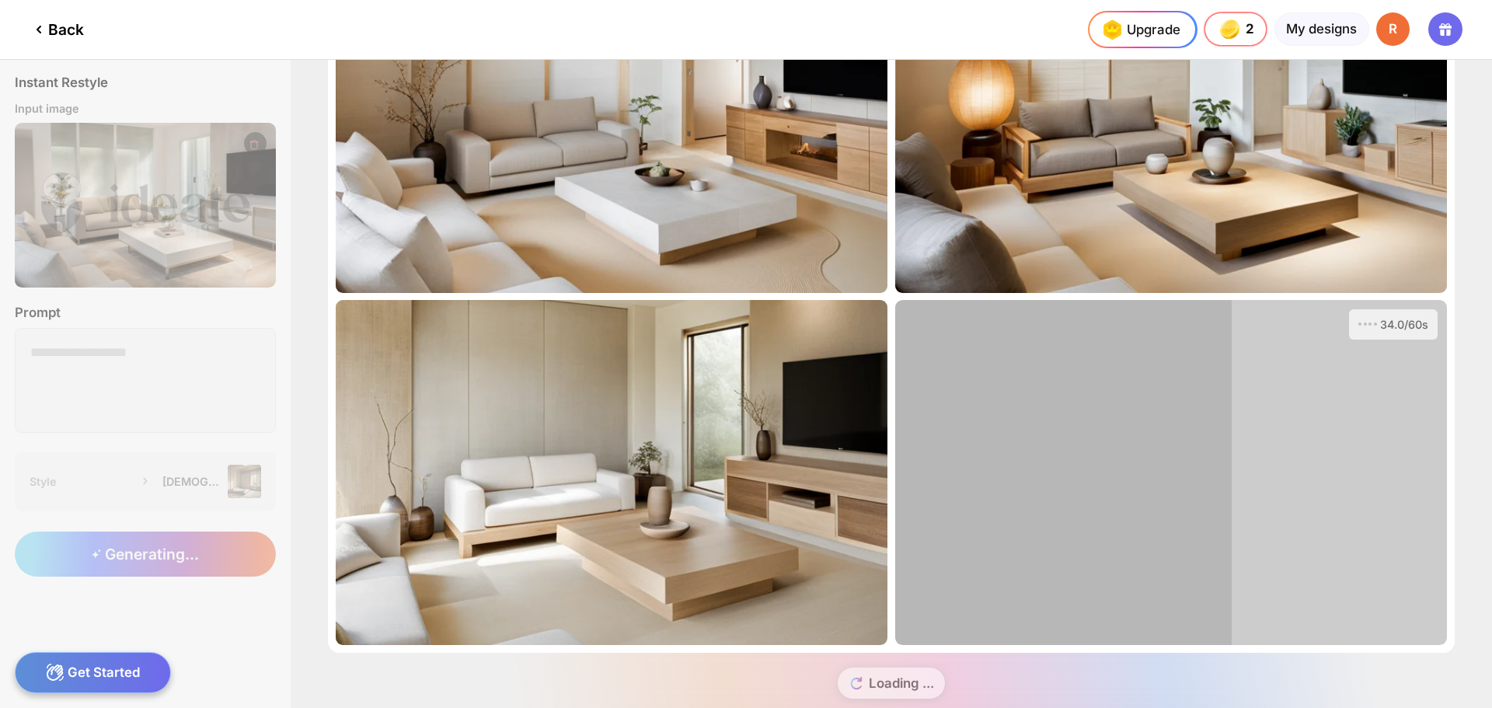
scroll to position [168, 0]
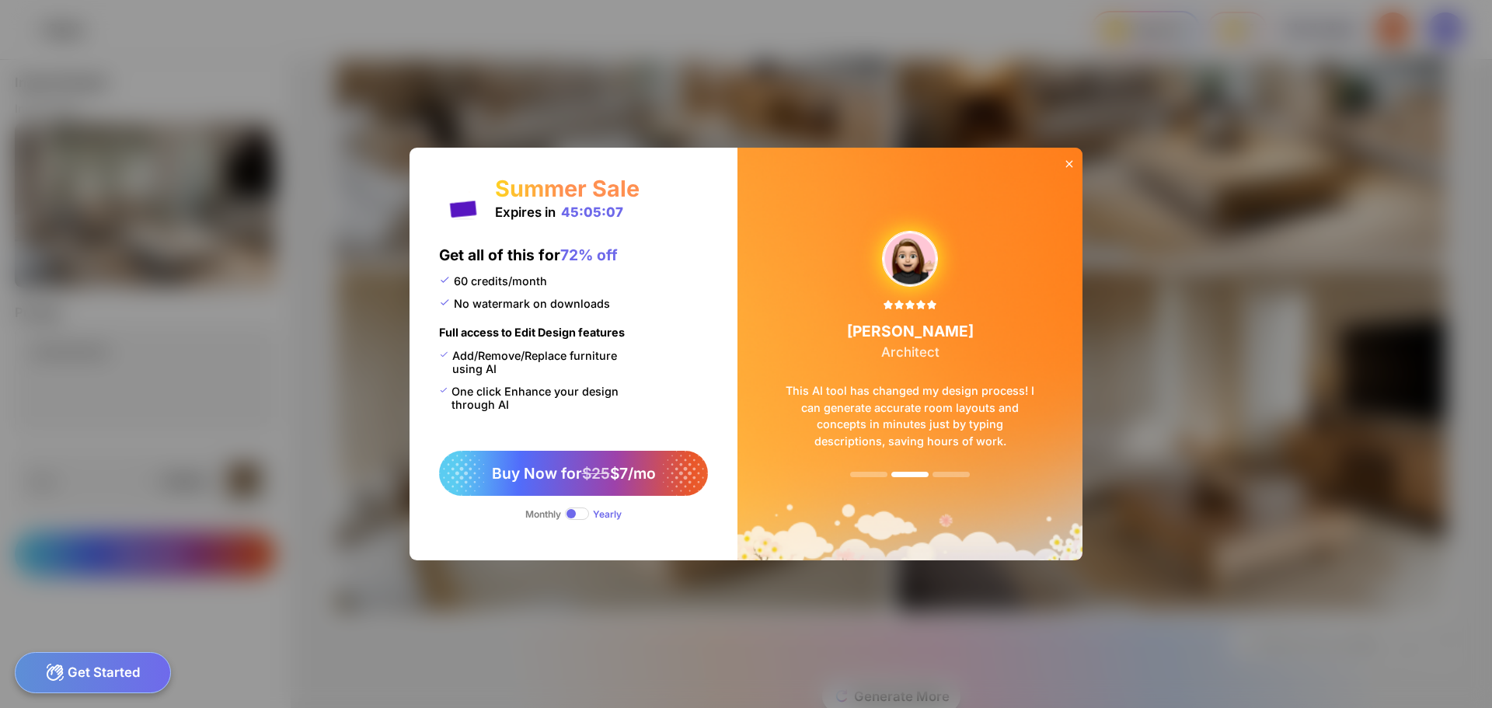
click at [1066, 163] on icon at bounding box center [1069, 164] width 12 height 12
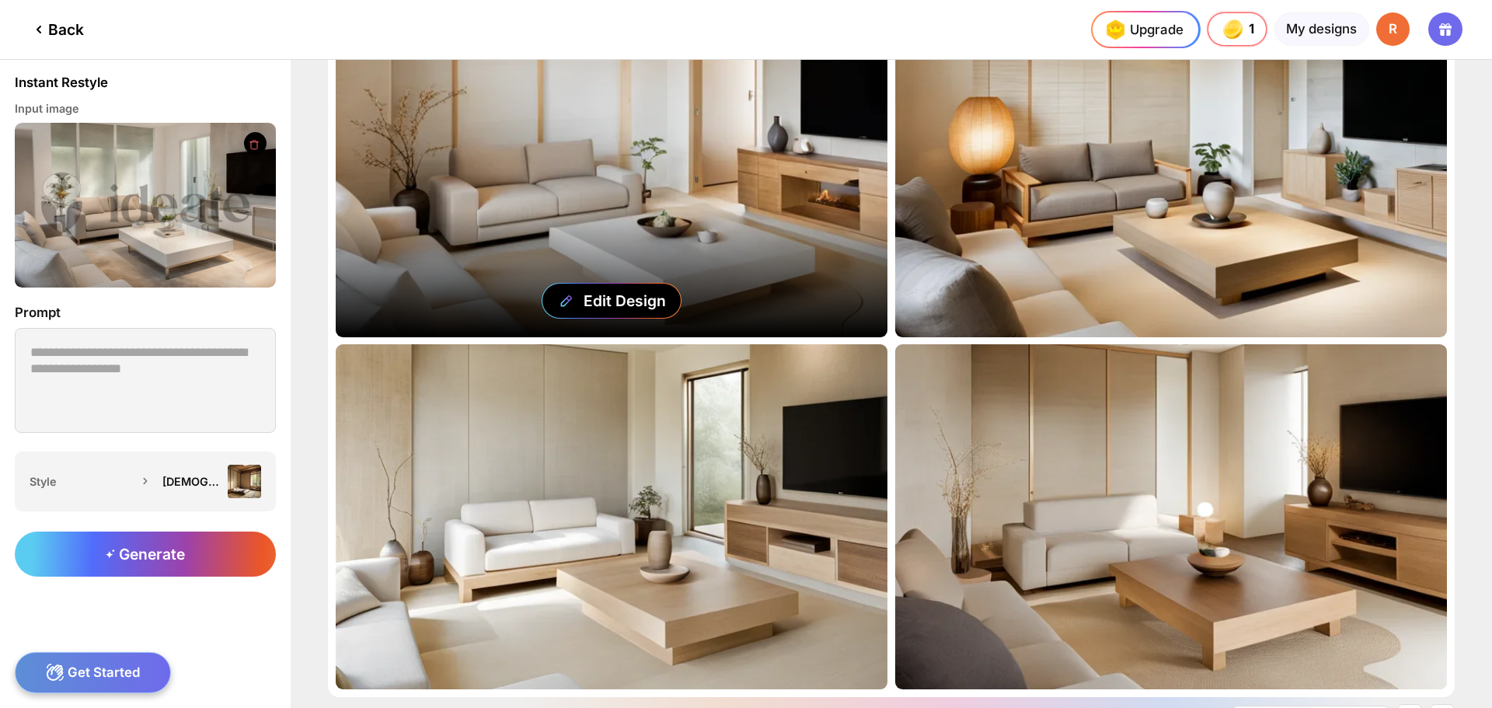
scroll to position [12, 0]
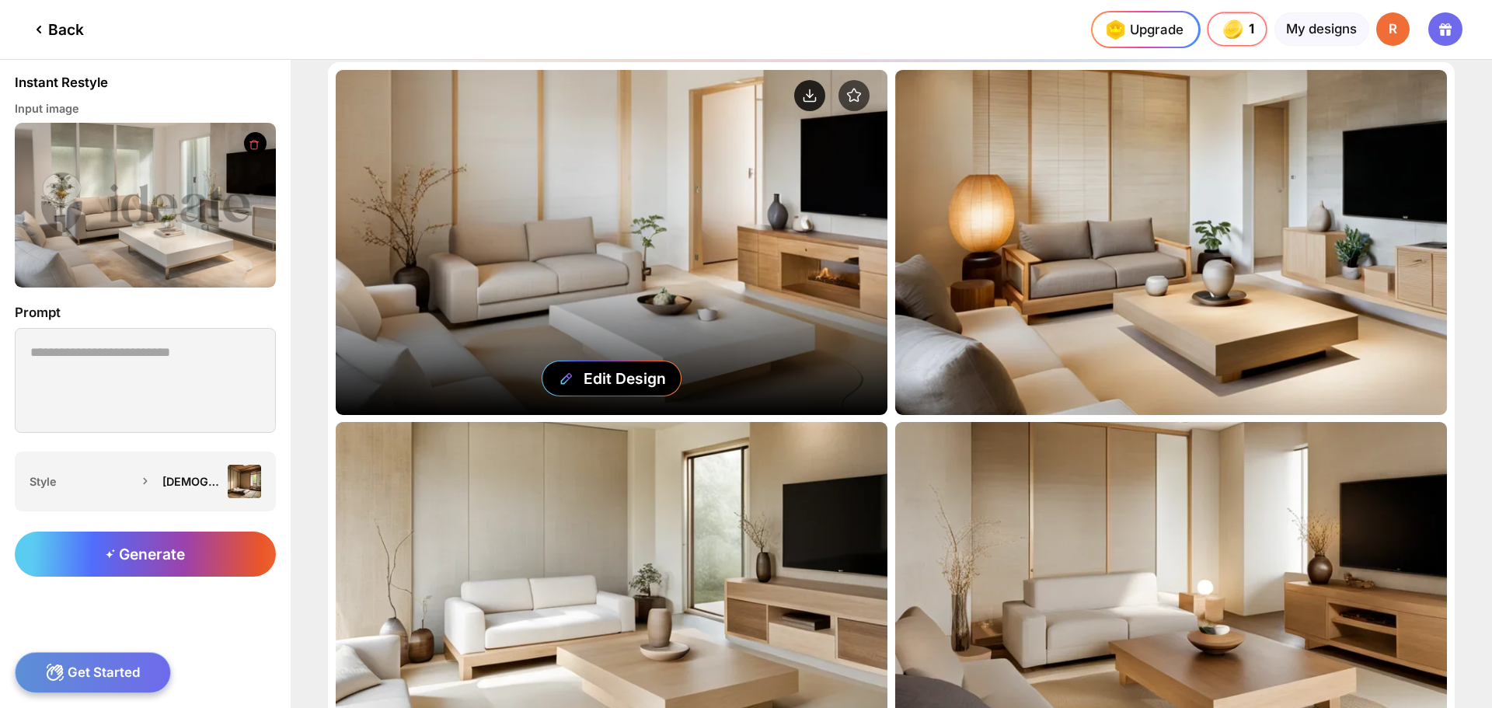
click at [806, 85] on circle at bounding box center [809, 95] width 31 height 31
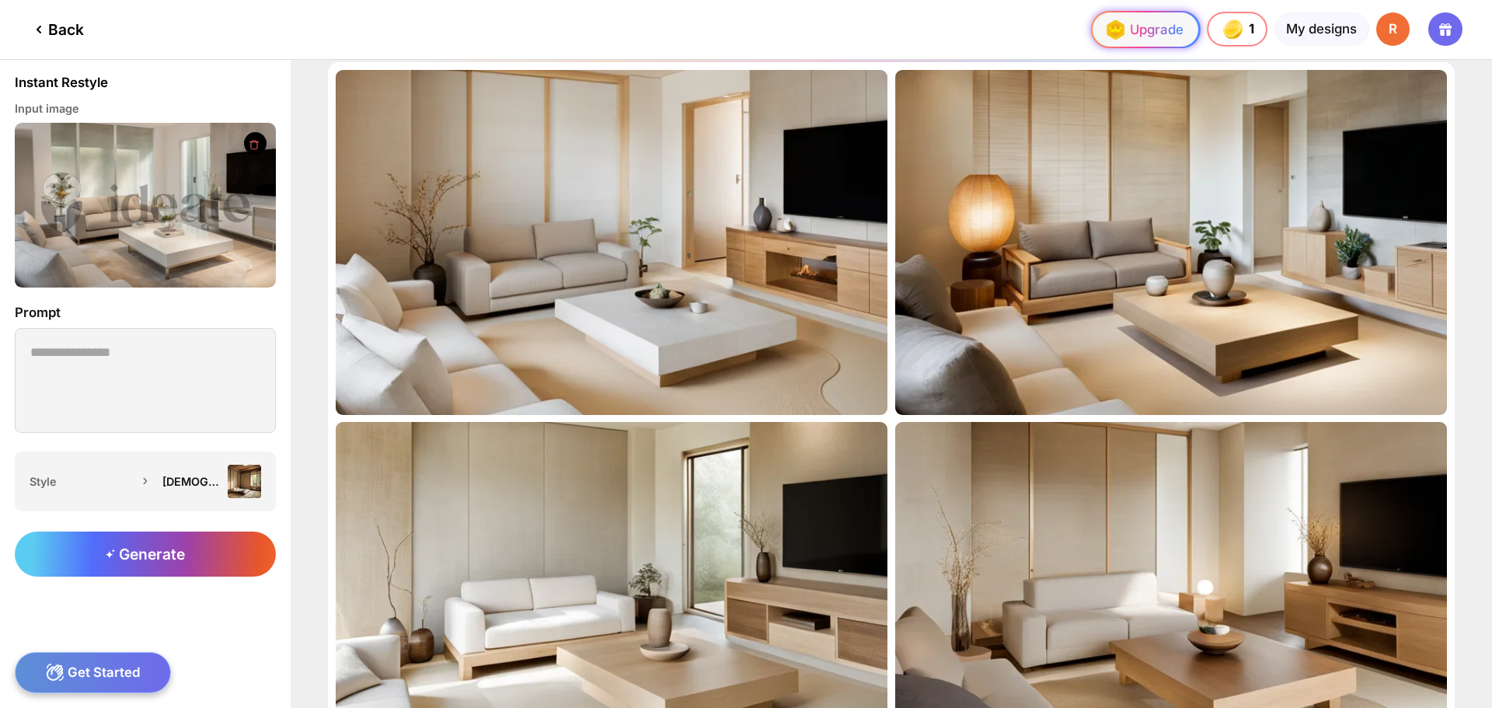
click at [1141, 23] on div "Upgrade" at bounding box center [1141, 30] width 83 height 30
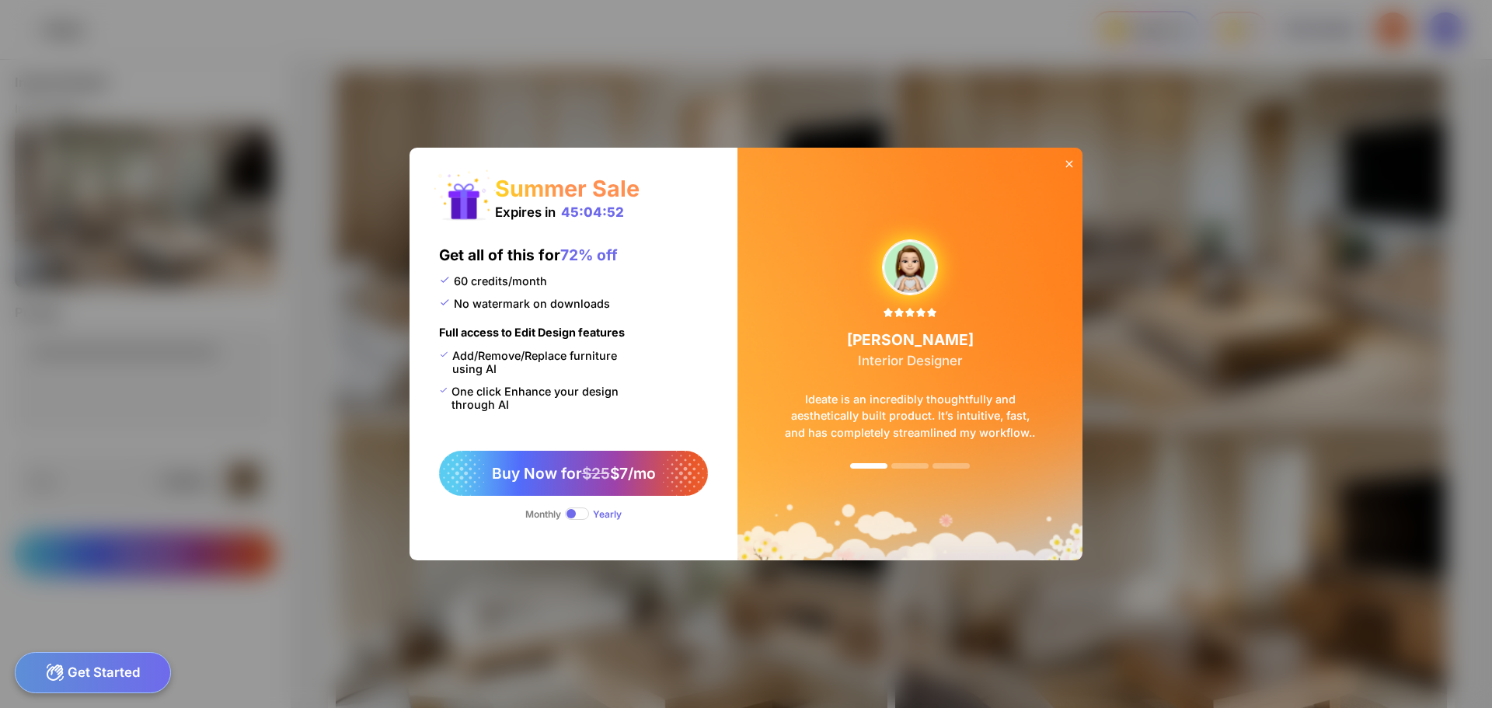
click at [580, 514] on span at bounding box center [577, 513] width 24 height 12
click at [580, 511] on span at bounding box center [577, 513] width 24 height 12
click at [561, 450] on div "Summer Sale Expires in 45:04:48 Get all of this for 72% off 60 credits/month No…" at bounding box center [573, 354] width 328 height 412
click at [563, 465] on span "Buy Now for $25 $7/mo" at bounding box center [574, 473] width 164 height 19
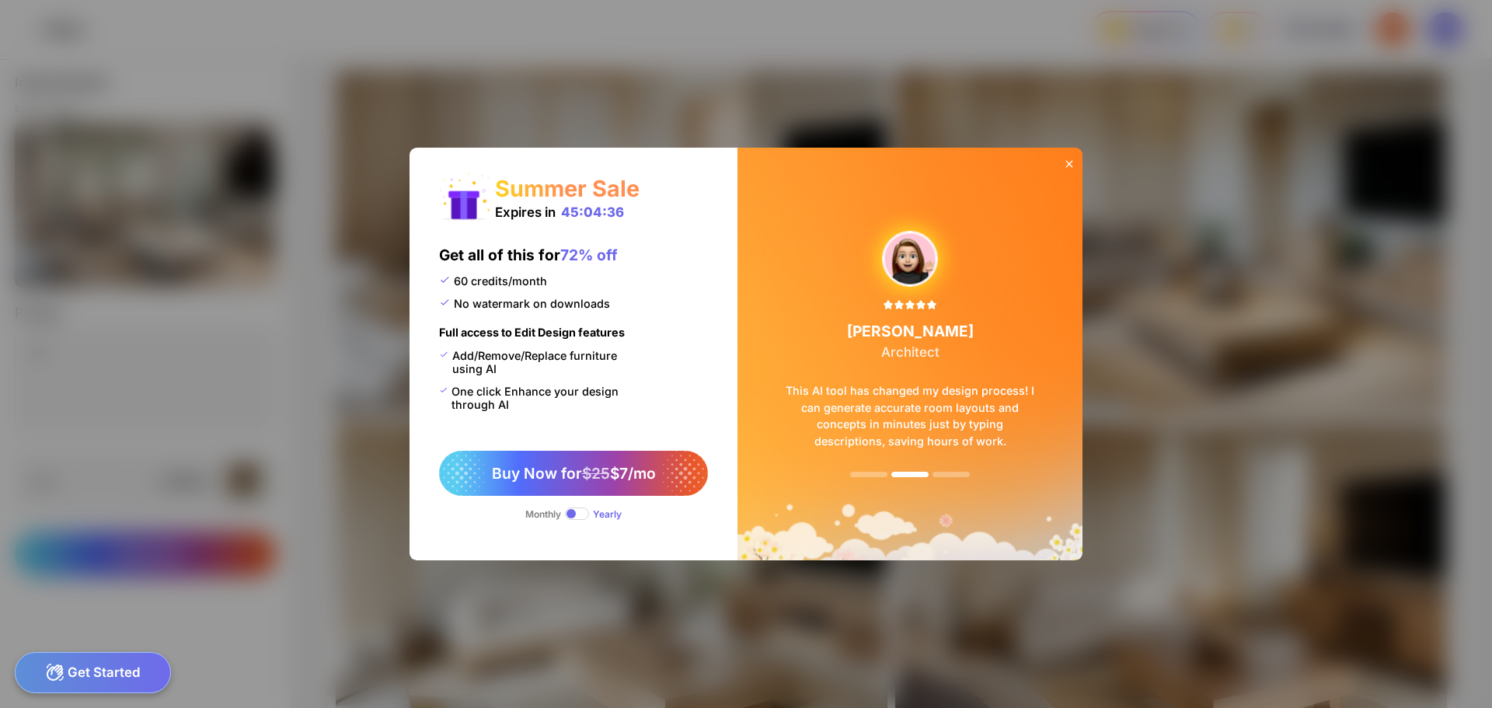
click at [580, 509] on span at bounding box center [577, 513] width 24 height 12
click at [596, 471] on span "$25" at bounding box center [592, 473] width 28 height 19
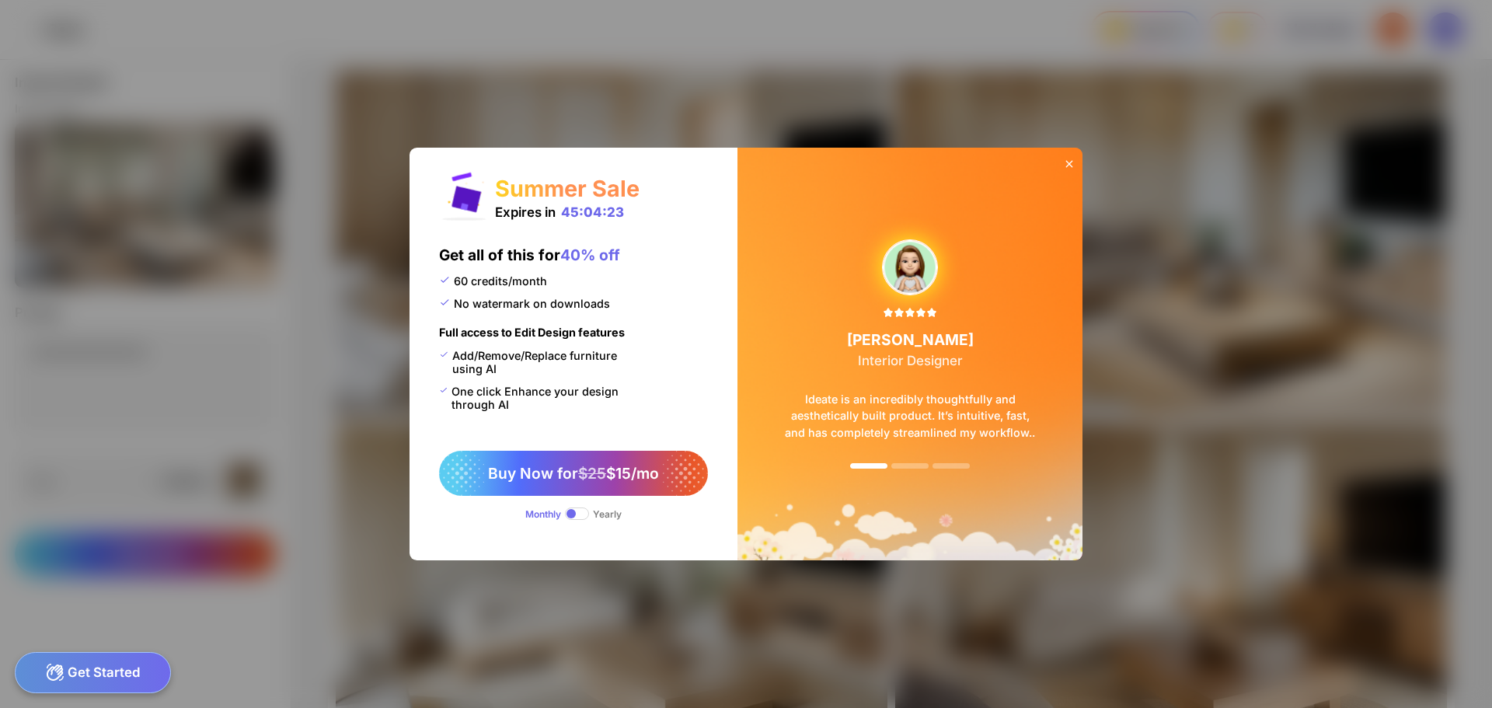
click at [1069, 162] on icon at bounding box center [1069, 164] width 12 height 12
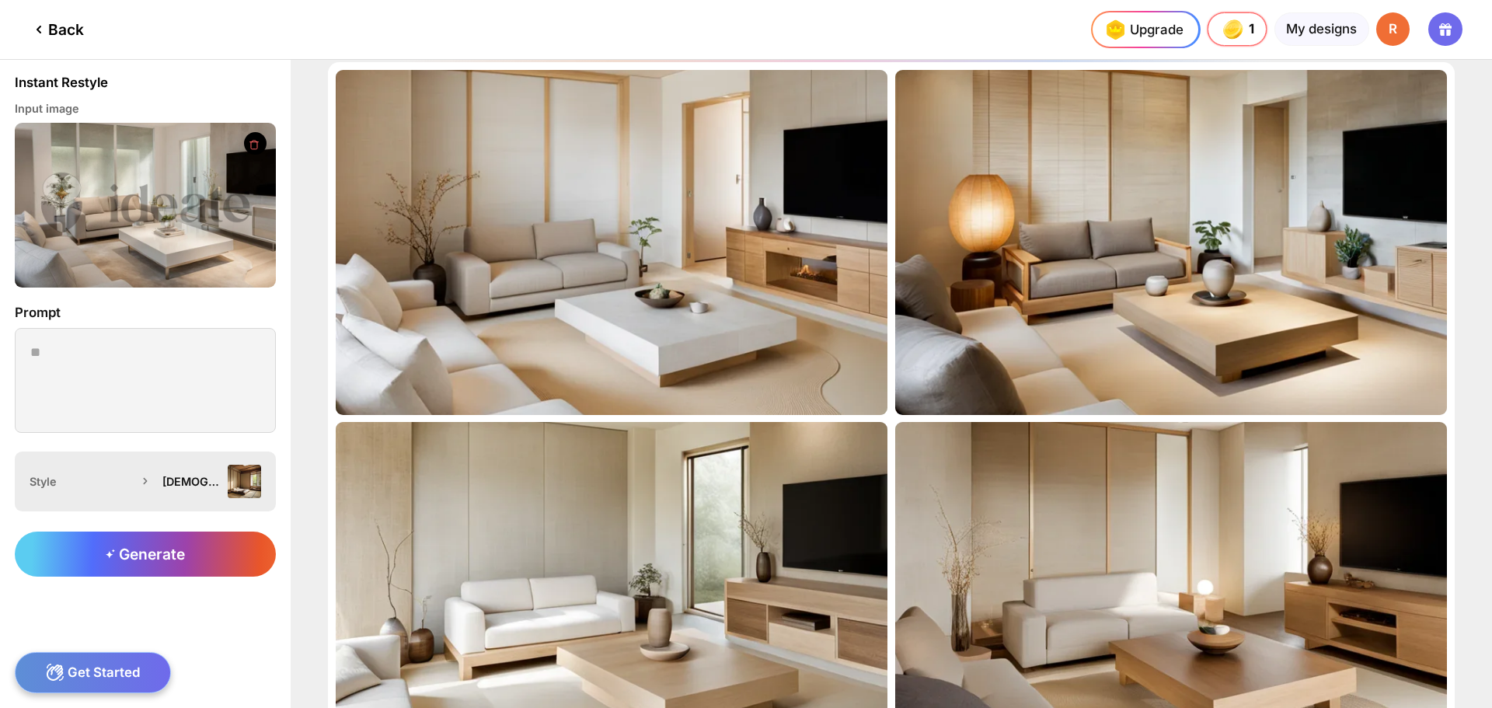
click at [168, 478] on div "[DEMOGRAPHIC_DATA]" at bounding box center [190, 481] width 57 height 13
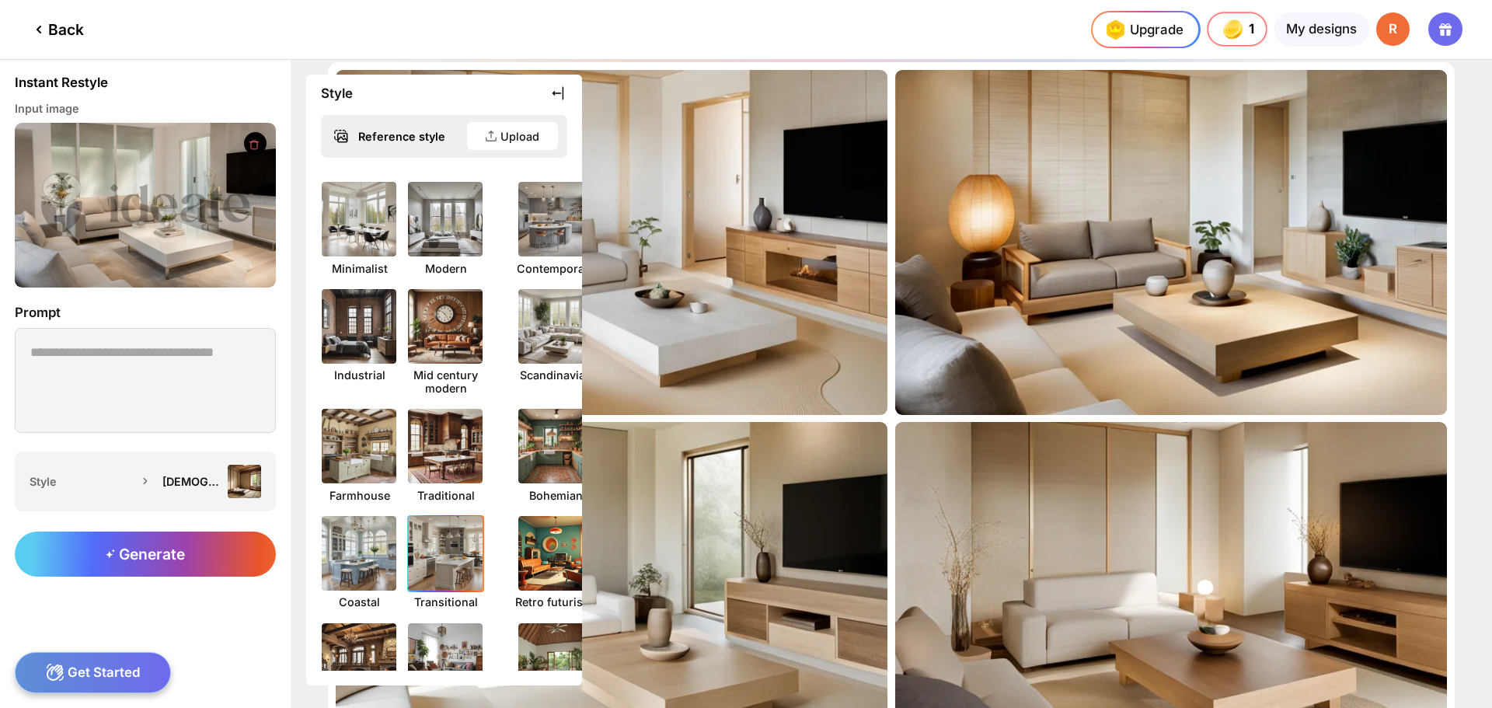
click at [447, 561] on img at bounding box center [445, 553] width 82 height 82
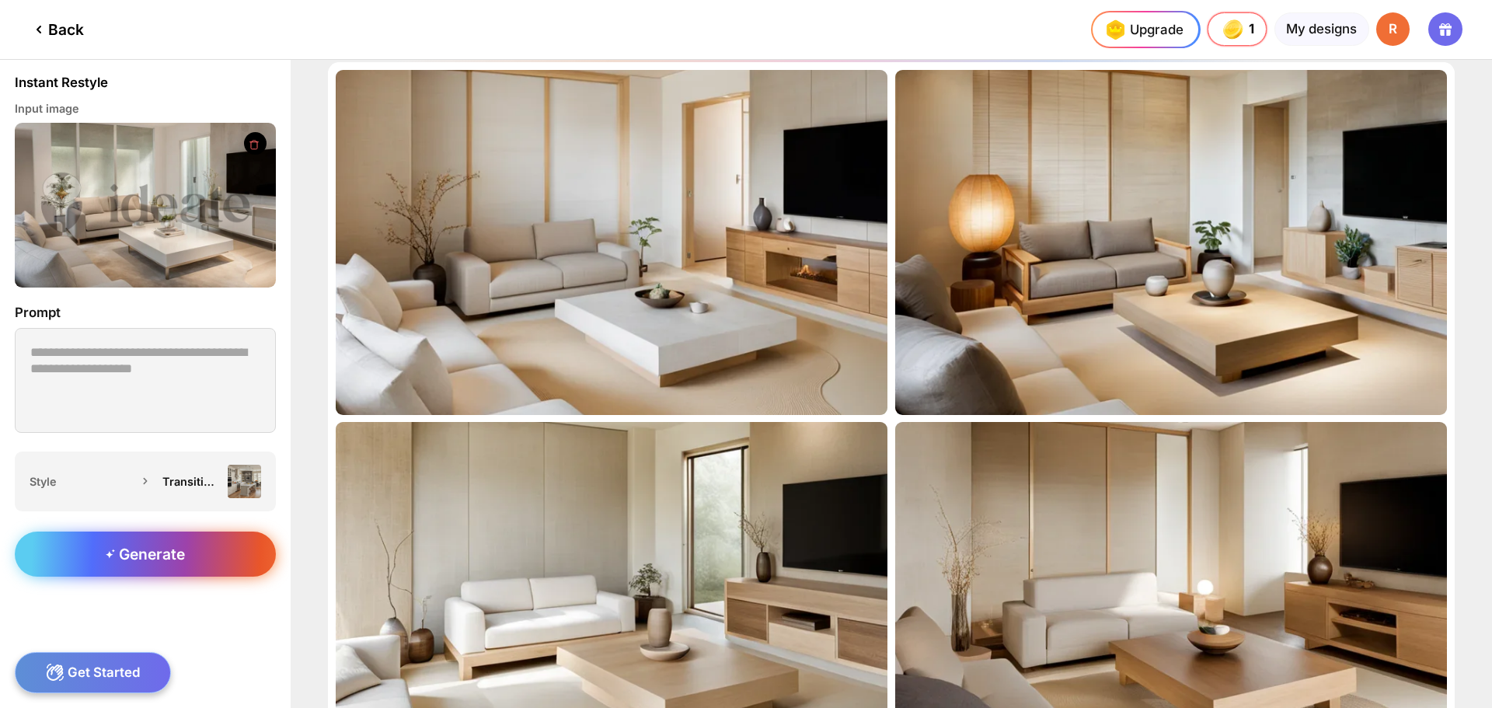
click at [146, 554] on span "Generate" at bounding box center [145, 554] width 79 height 19
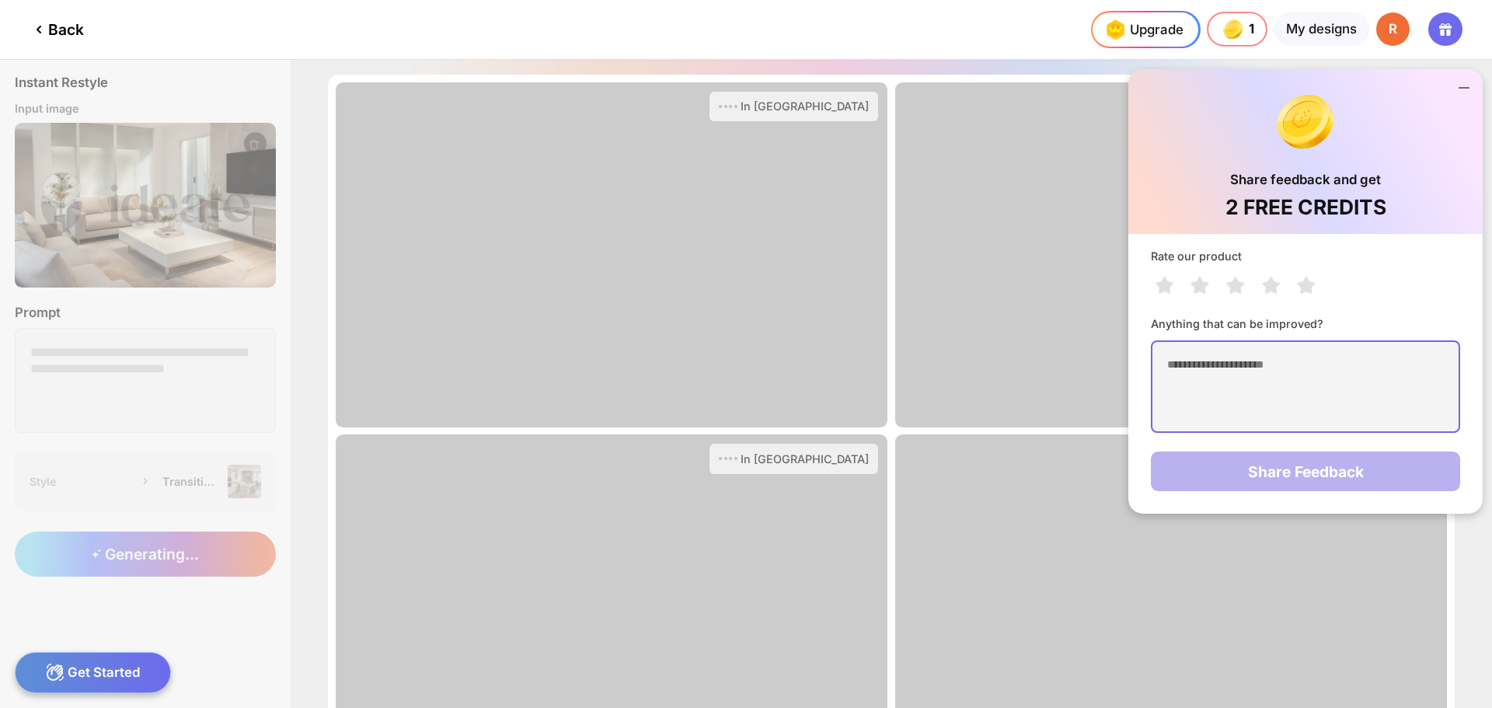
click at [1209, 361] on textarea at bounding box center [1305, 386] width 309 height 92
click at [1309, 285] on icon at bounding box center [1306, 285] width 18 height 17
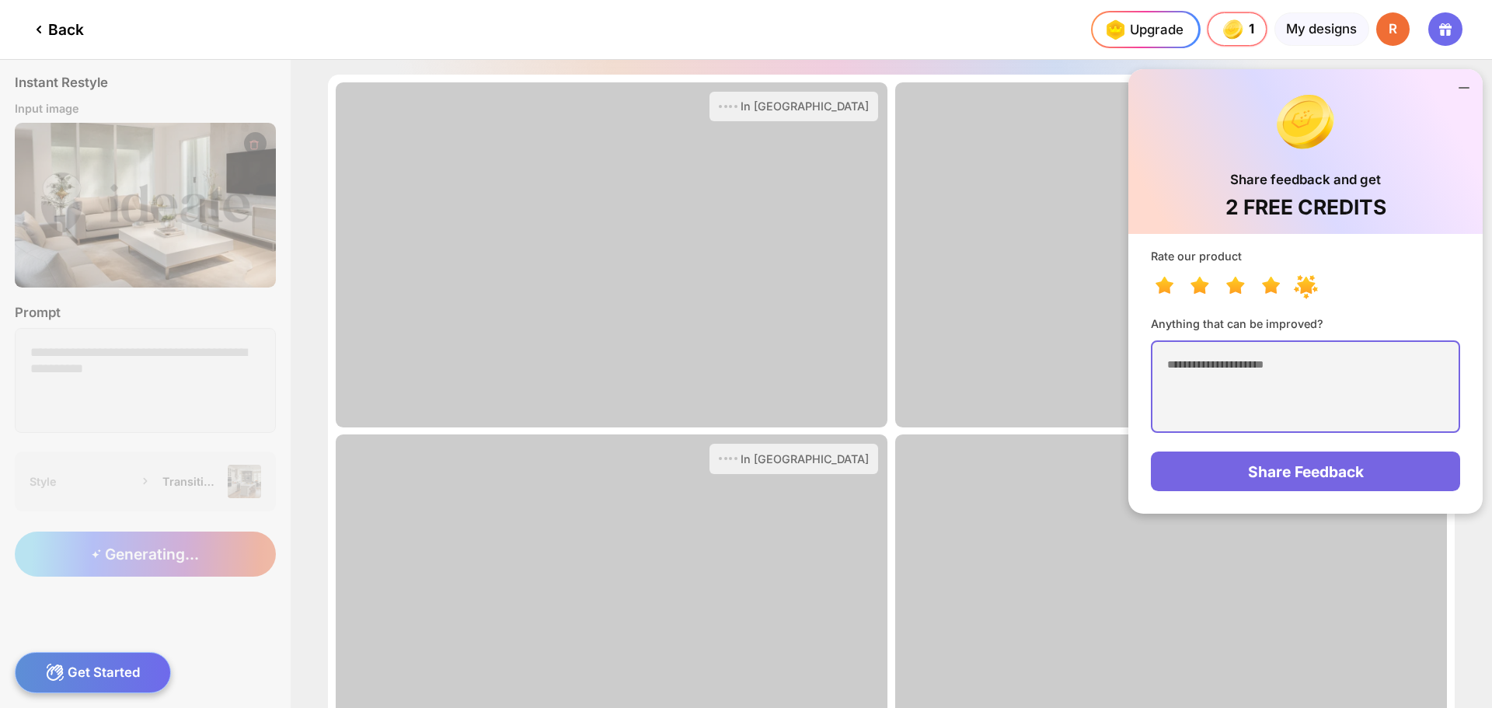
click at [1223, 367] on textarea at bounding box center [1305, 386] width 309 height 92
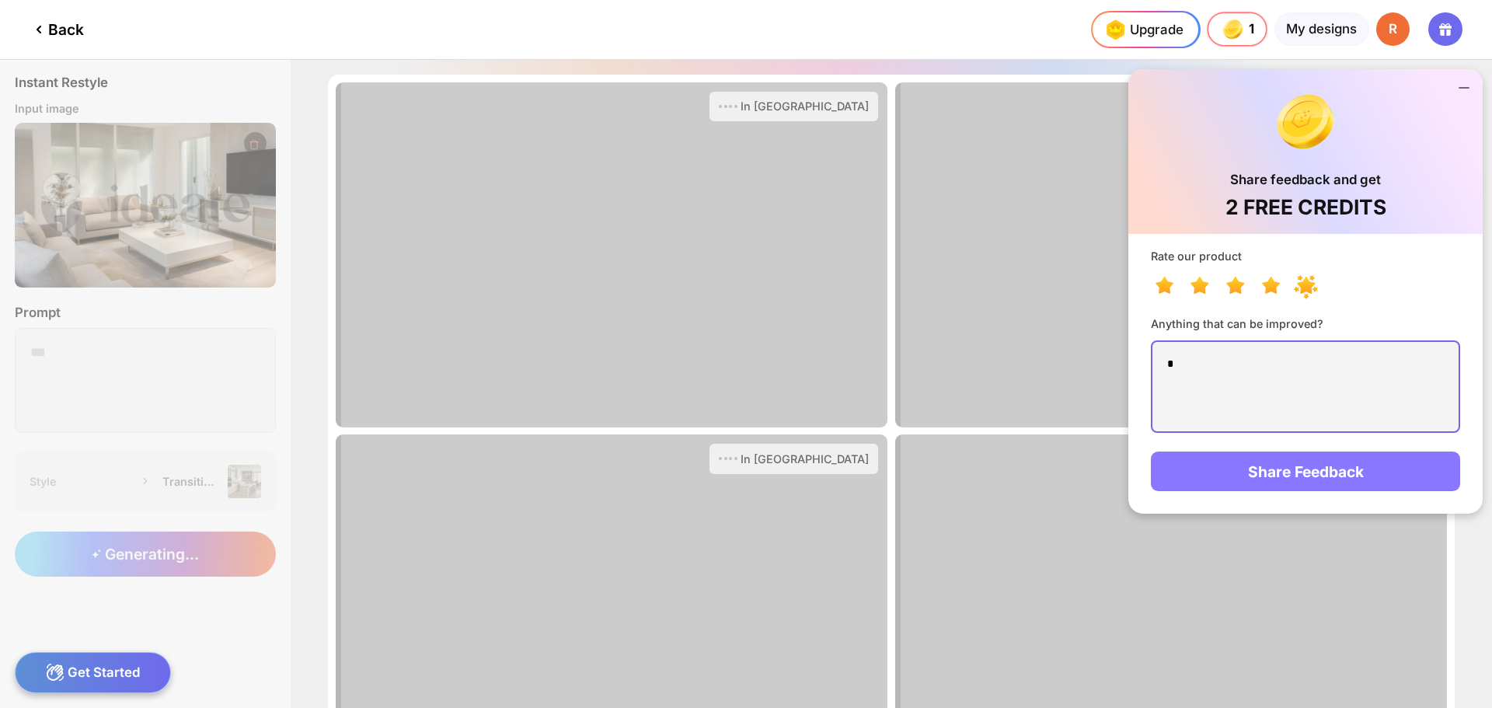
type textarea "*"
click at [1262, 481] on div "Share Feedback" at bounding box center [1305, 471] width 309 height 40
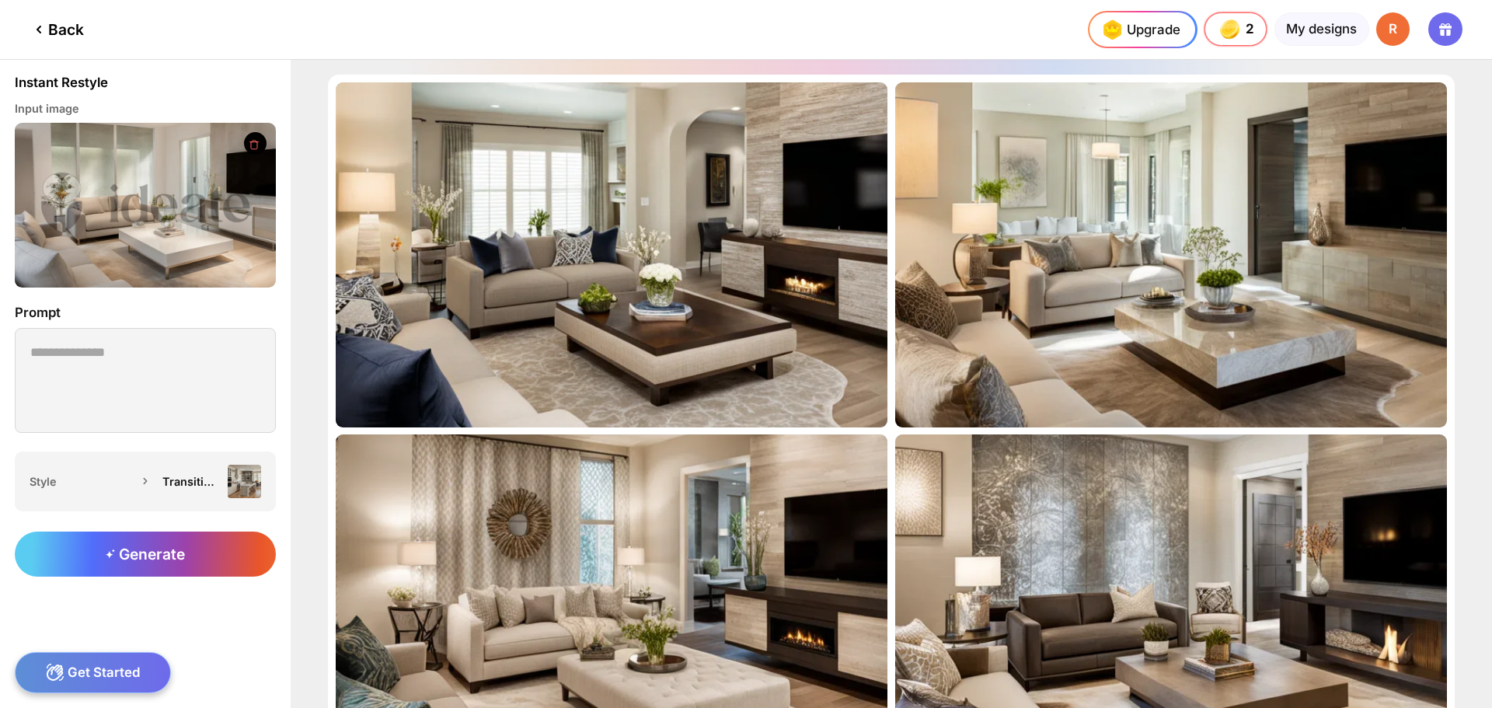
click at [0, 0] on div "Edit Design" at bounding box center [0, 0] width 0 height 0
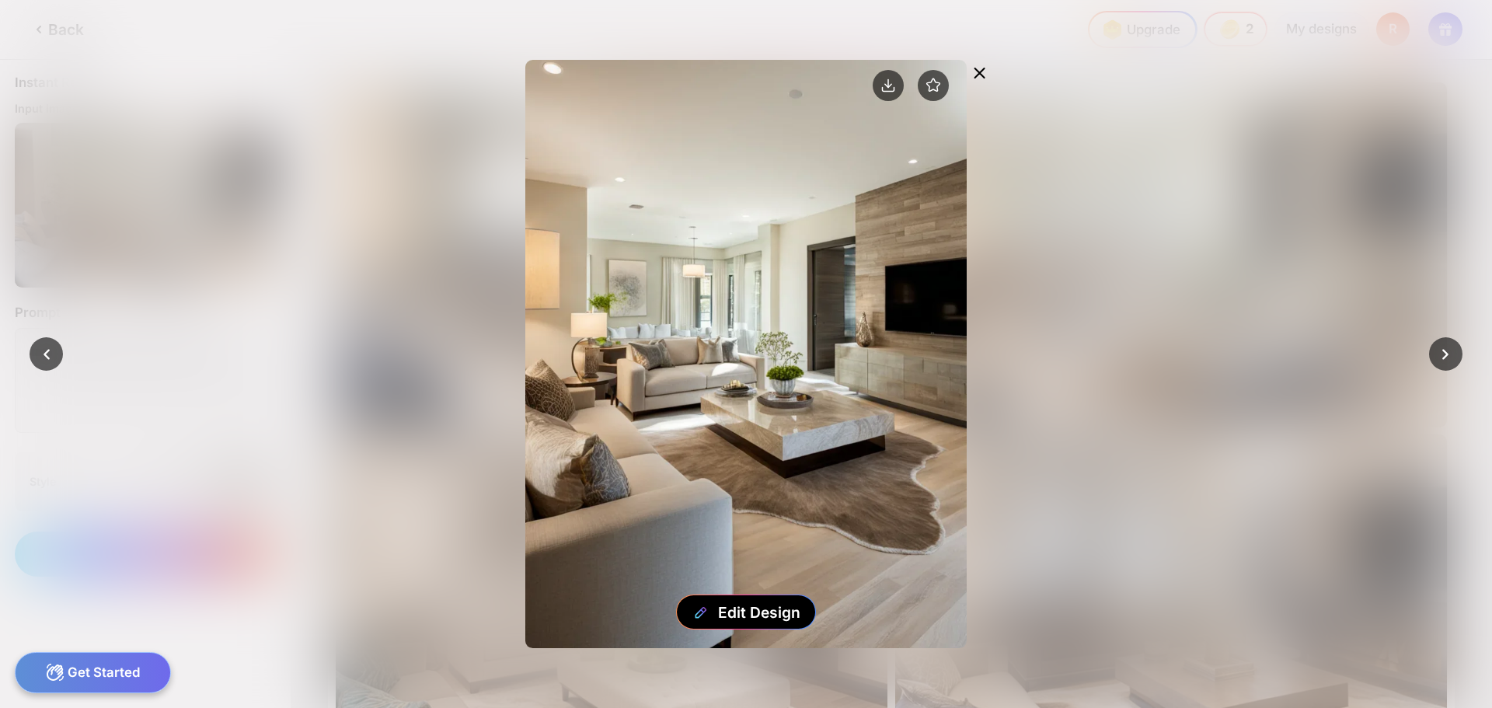
click at [976, 71] on icon at bounding box center [979, 73] width 19 height 19
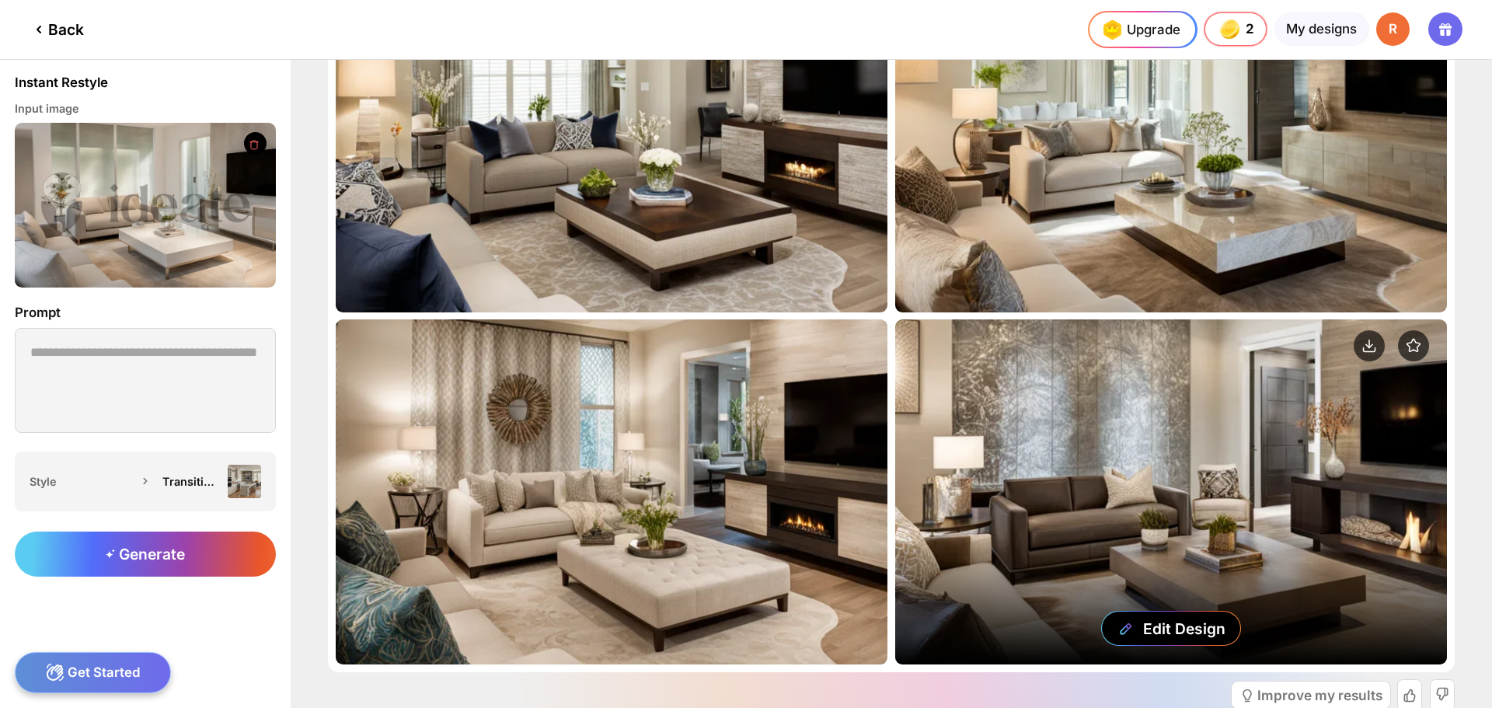
scroll to position [214, 0]
